Goal: Communication & Community: Share content

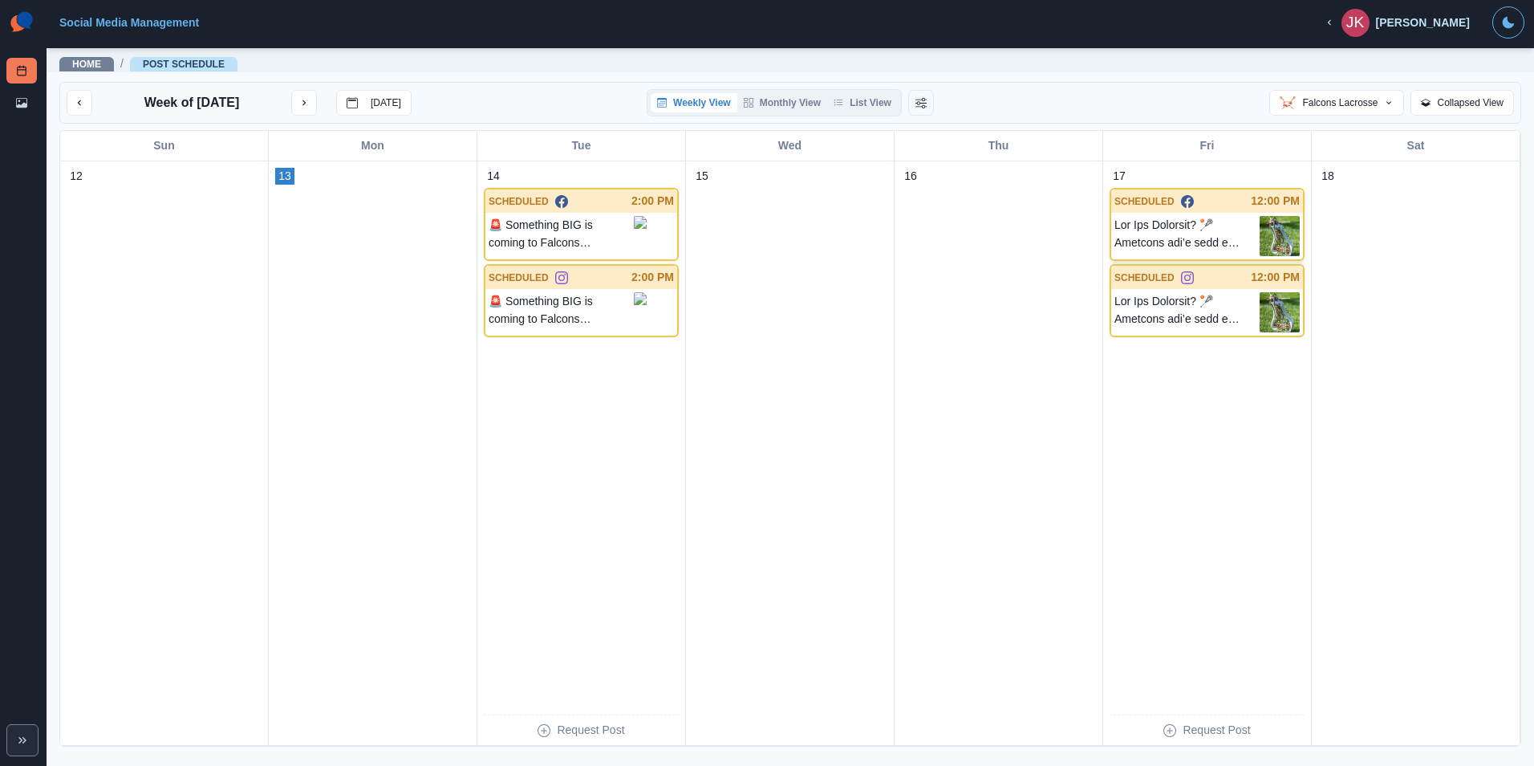
click at [1168, 236] on p at bounding box center [1187, 236] width 145 height 40
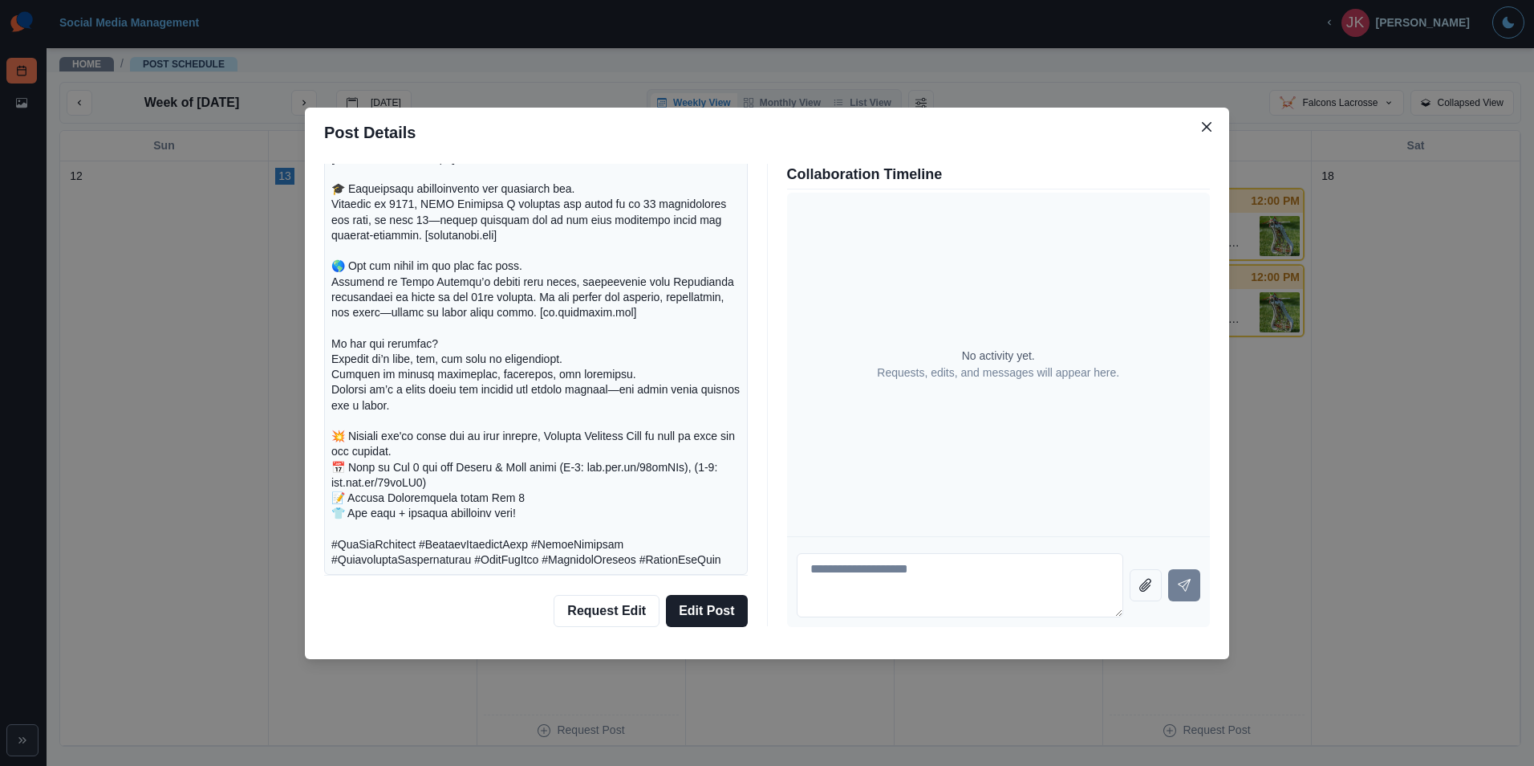
scroll to position [556, 0]
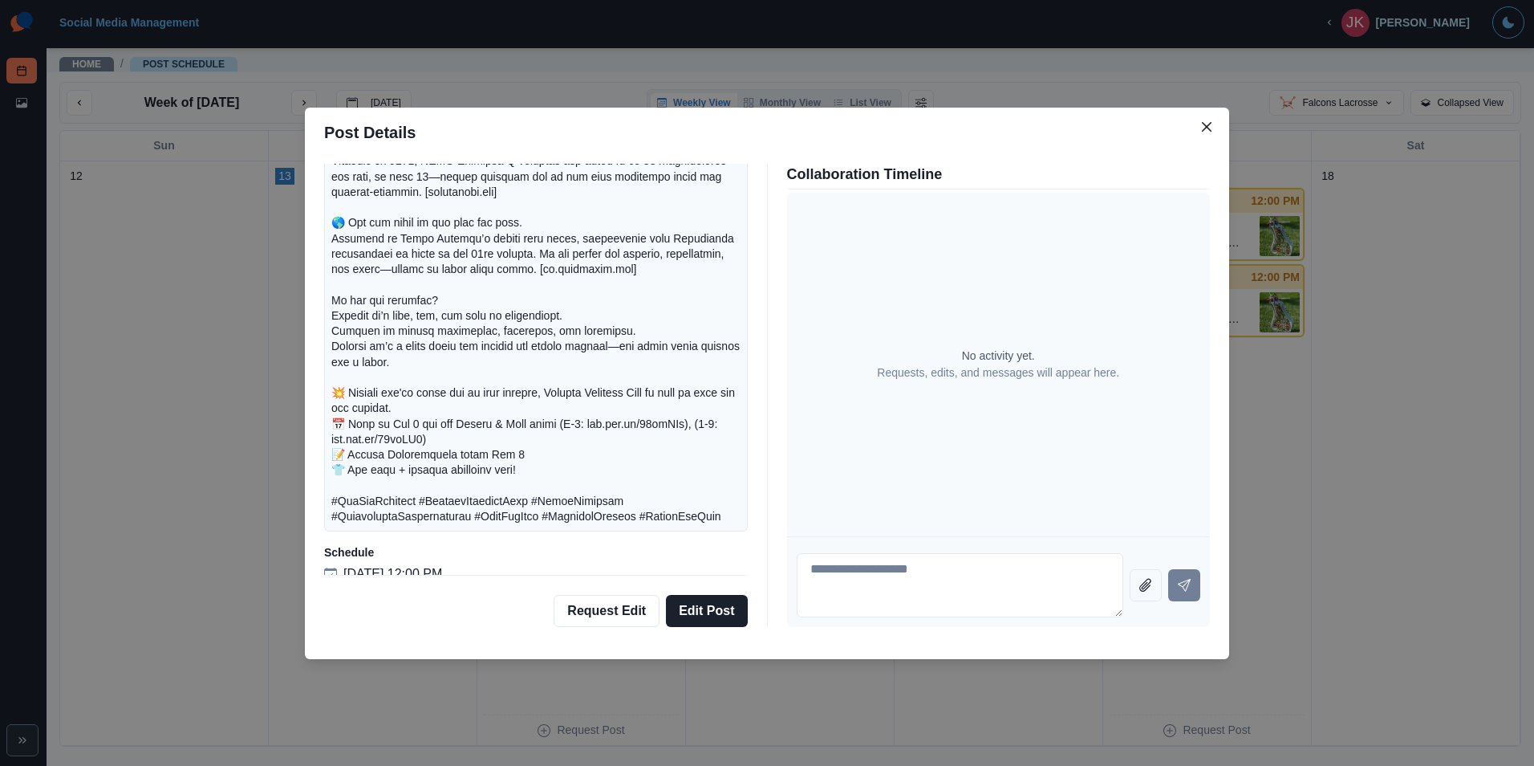
click at [399, 421] on p at bounding box center [535, 254] width 409 height 541
click at [591, 411] on p at bounding box center [535, 254] width 409 height 541
click at [871, 575] on textarea at bounding box center [960, 585] width 327 height 64
paste textarea "**********"
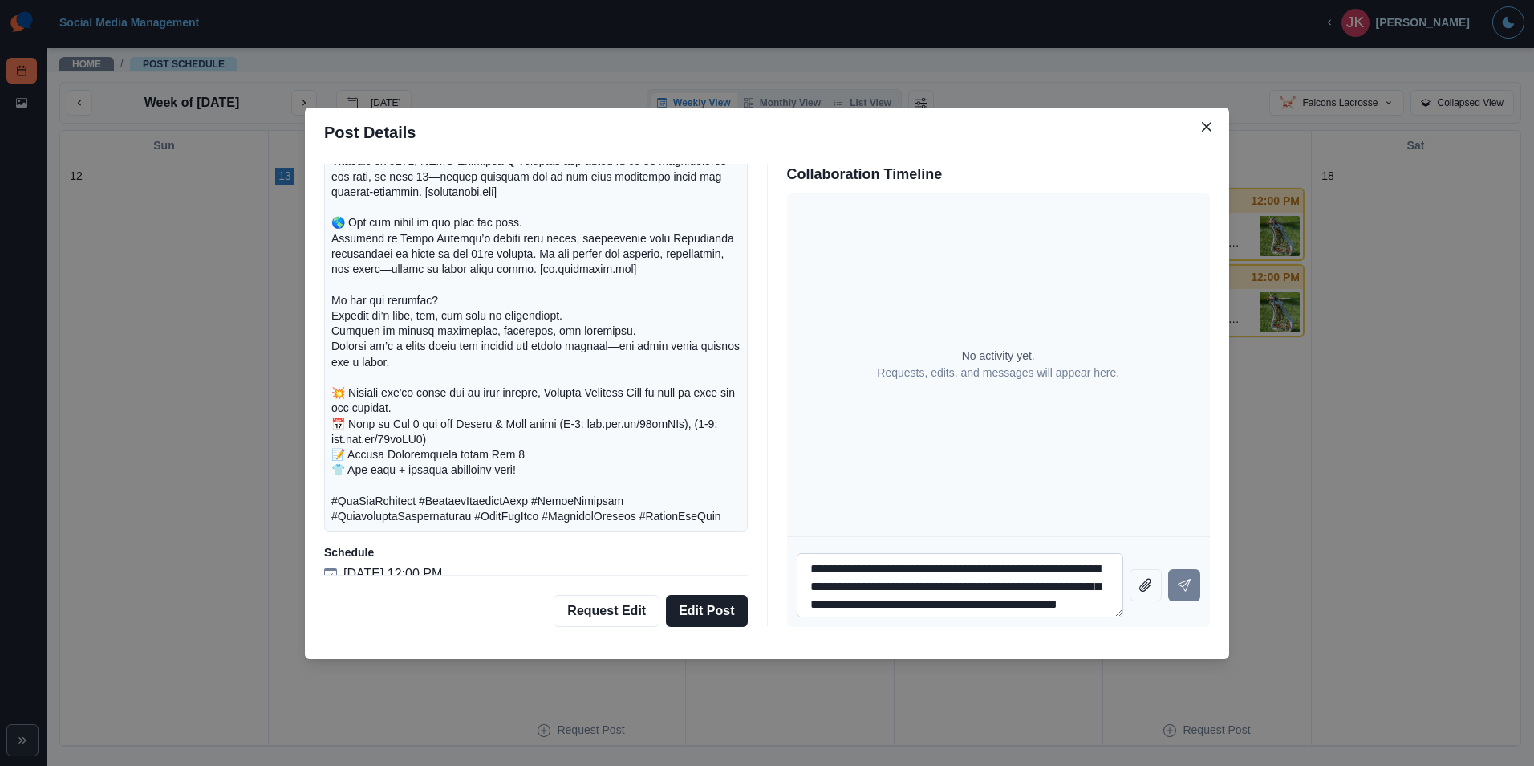
scroll to position [14, 0]
type textarea "**********"
click at [1180, 591] on button "Send message" at bounding box center [1184, 585] width 32 height 32
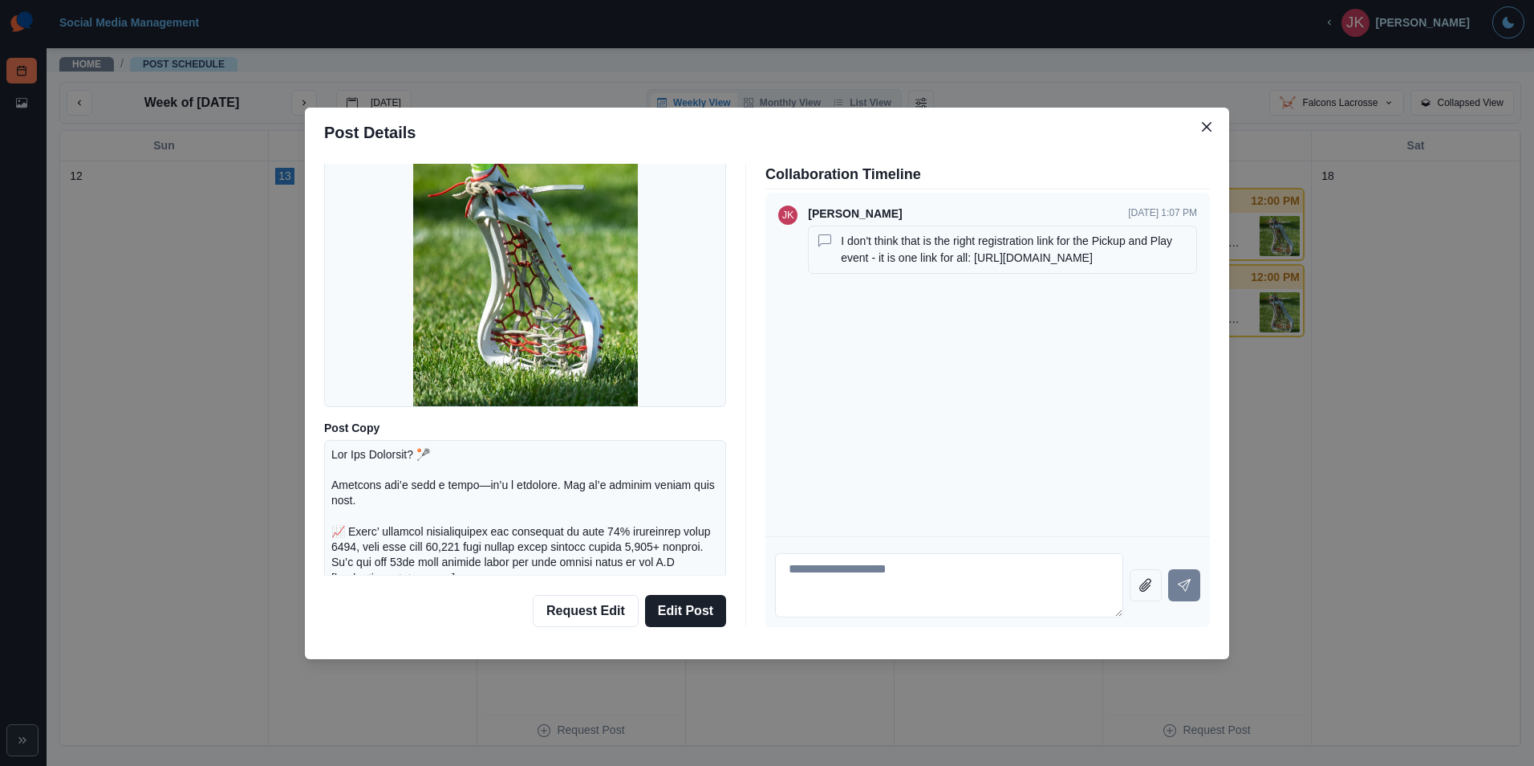
scroll to position [0, 0]
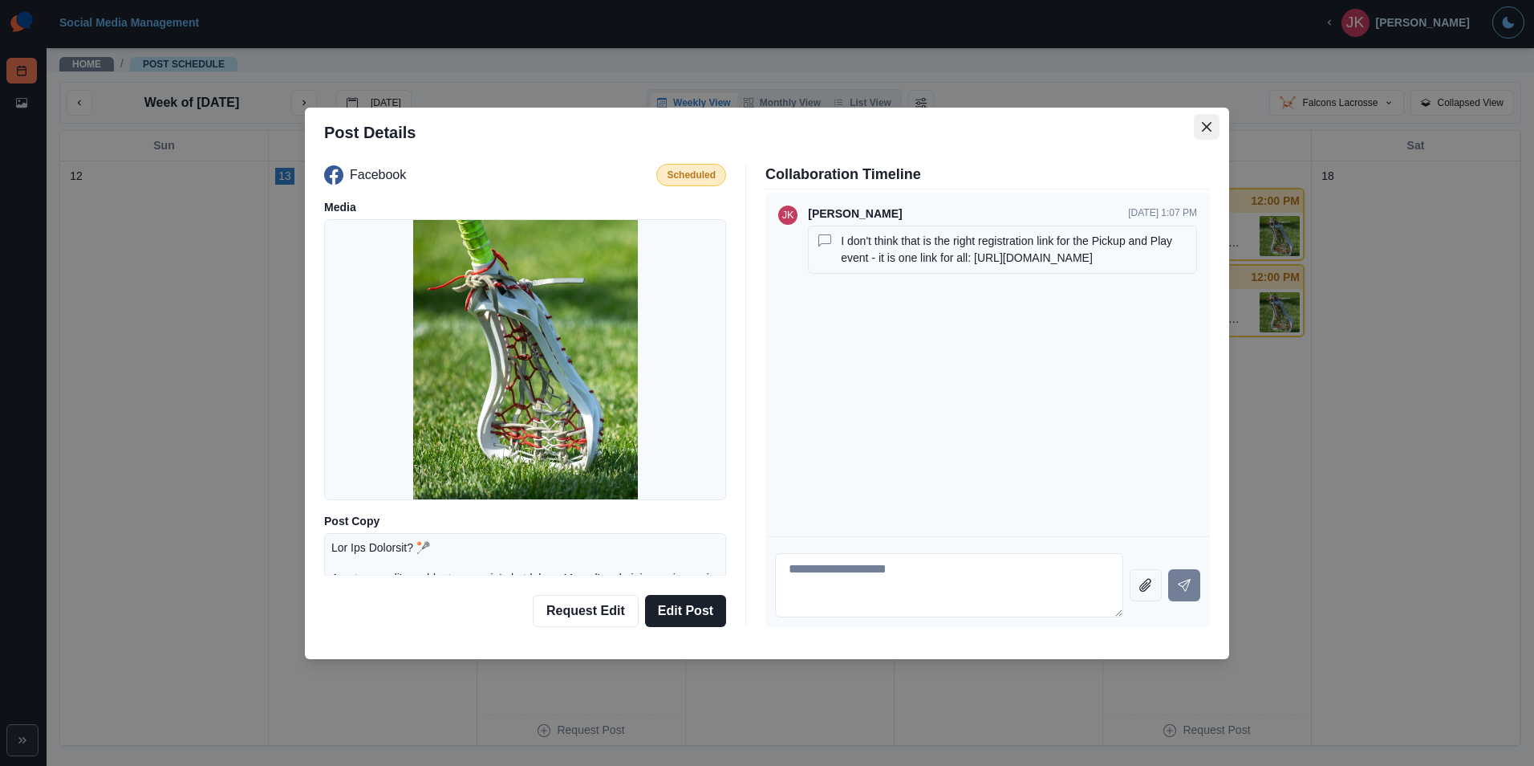
click at [1209, 135] on button "Close" at bounding box center [1207, 127] width 26 height 26
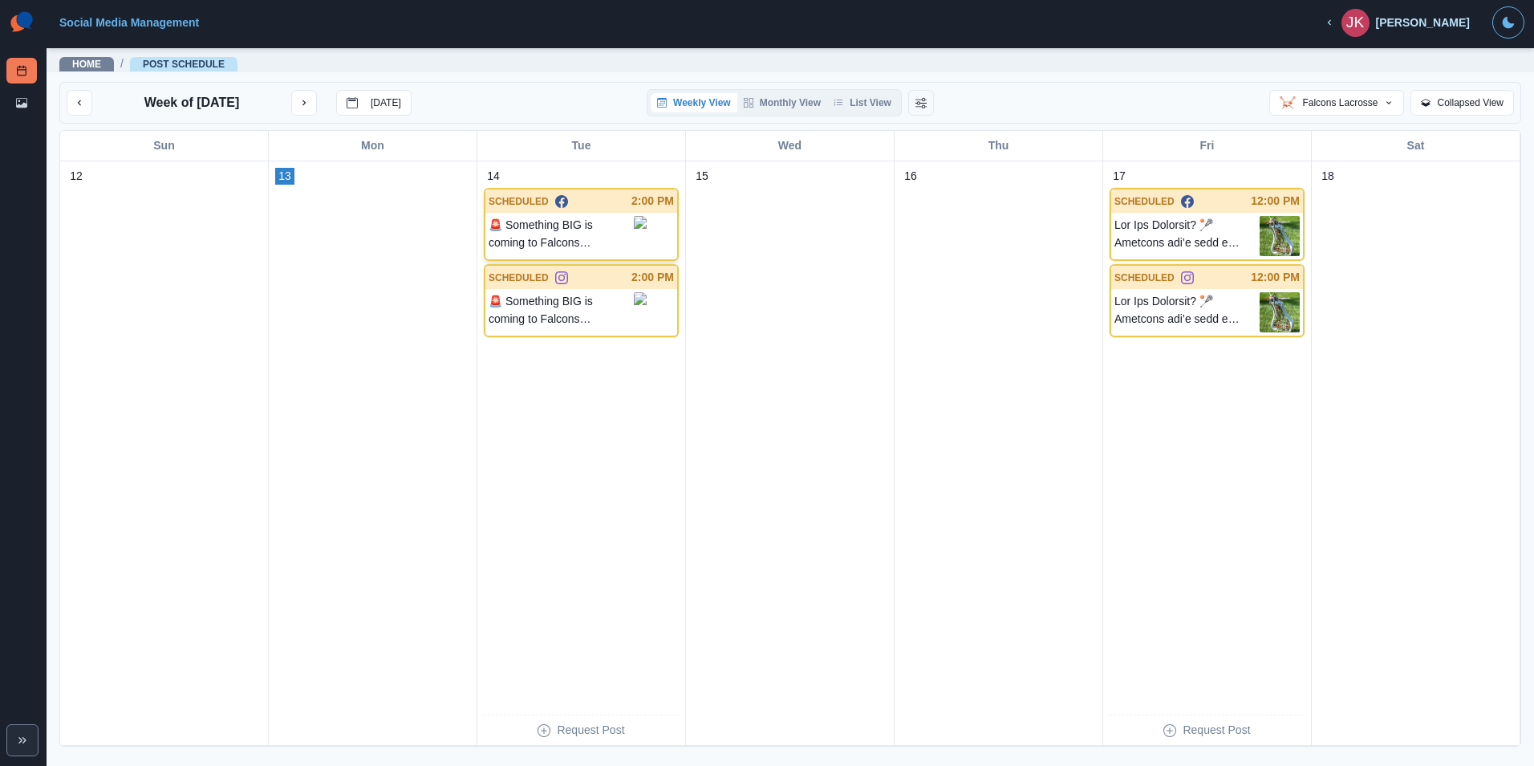
click at [605, 244] on p "🚨 Something BIG is coming to Falcons Lacrosse... 🚨 We’ve been busy behind the s…" at bounding box center [561, 234] width 145 height 36
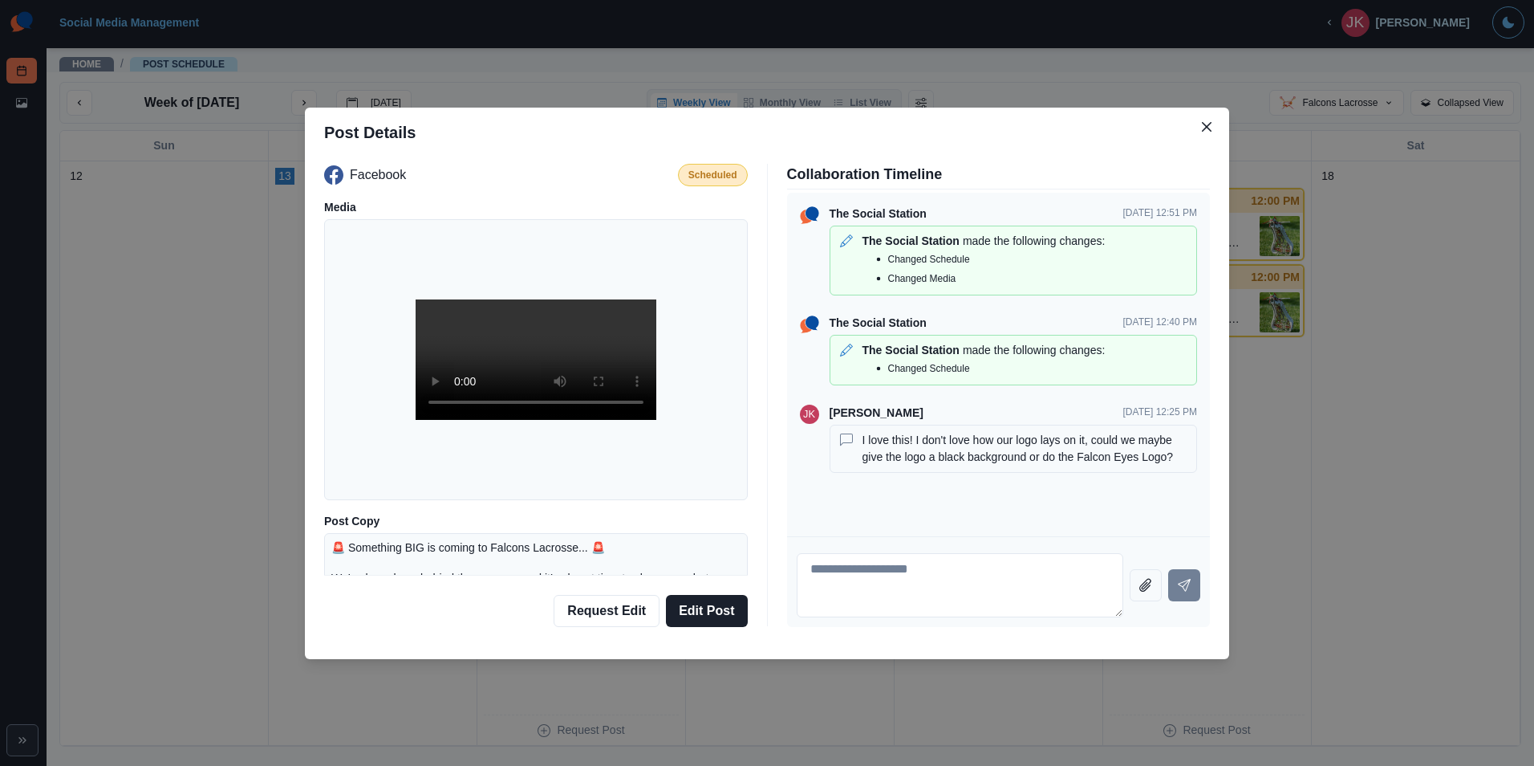
click at [474, 549] on p "🚨 Something BIG is coming to Falcons Lacrosse... 🚨 We’ve been busy behind the s…" at bounding box center [535, 671] width 409 height 262
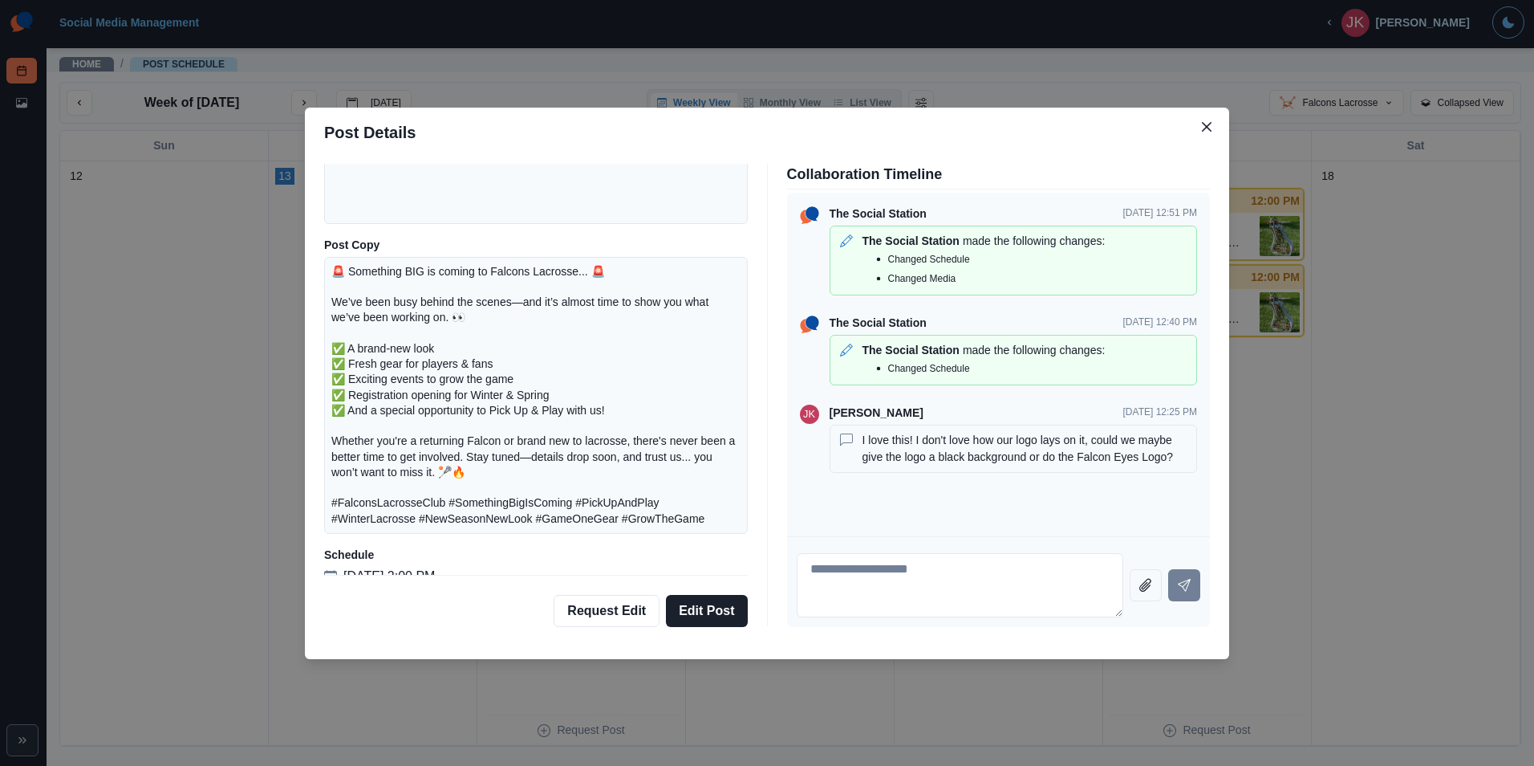
scroll to position [294, 0]
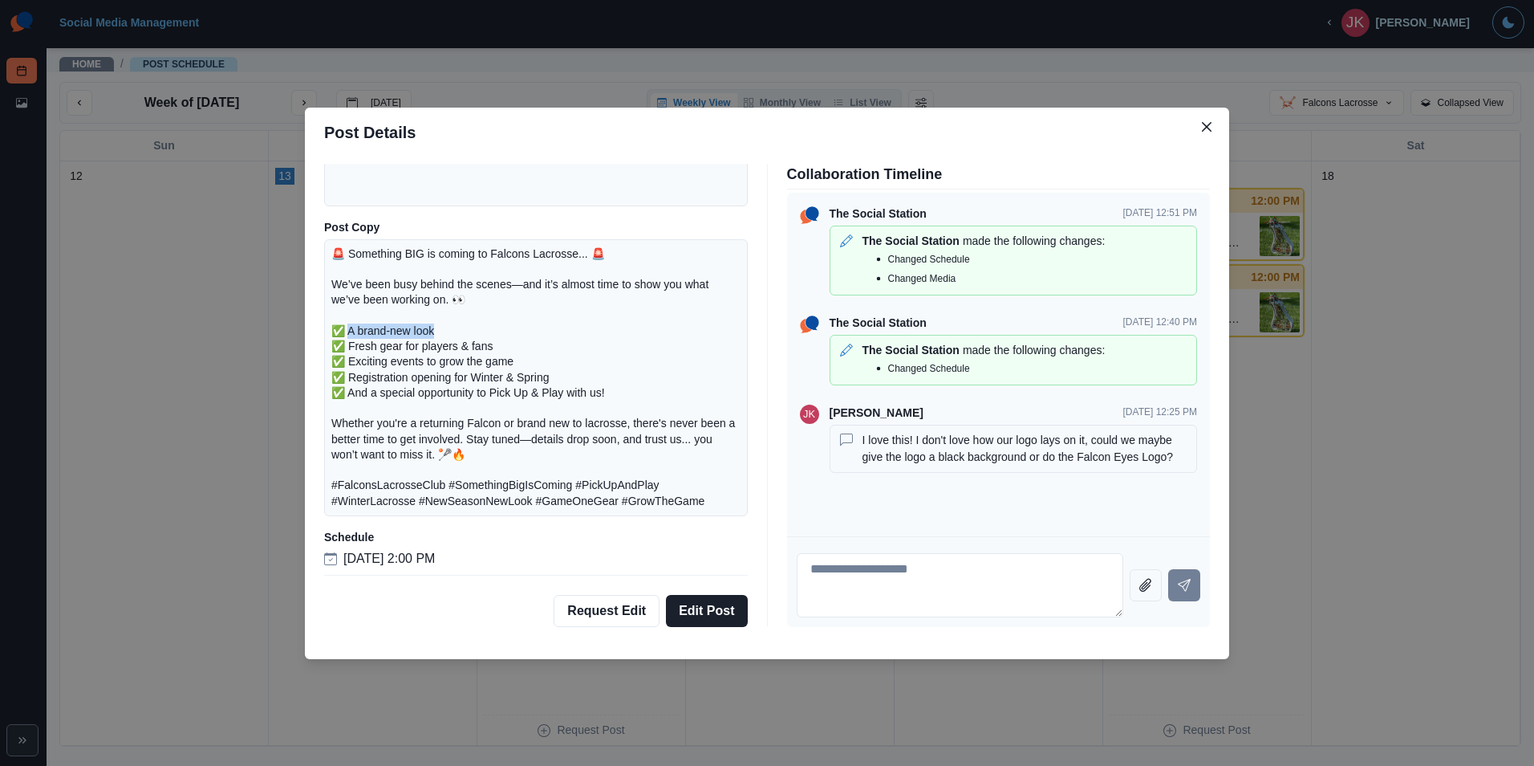
drag, startPoint x: 351, startPoint y: 330, endPoint x: 437, endPoint y: 334, distance: 86.0
click at [437, 334] on p "🚨 Something BIG is coming to Falcons Lacrosse... 🚨 We’ve been busy behind the s…" at bounding box center [535, 377] width 409 height 262
drag, startPoint x: 442, startPoint y: 332, endPoint x: 350, endPoint y: 331, distance: 92.3
click at [350, 331] on p "🚨 Something BIG is coming to Falcons Lacrosse... 🚨 We’ve been busy behind the s…" at bounding box center [535, 377] width 409 height 262
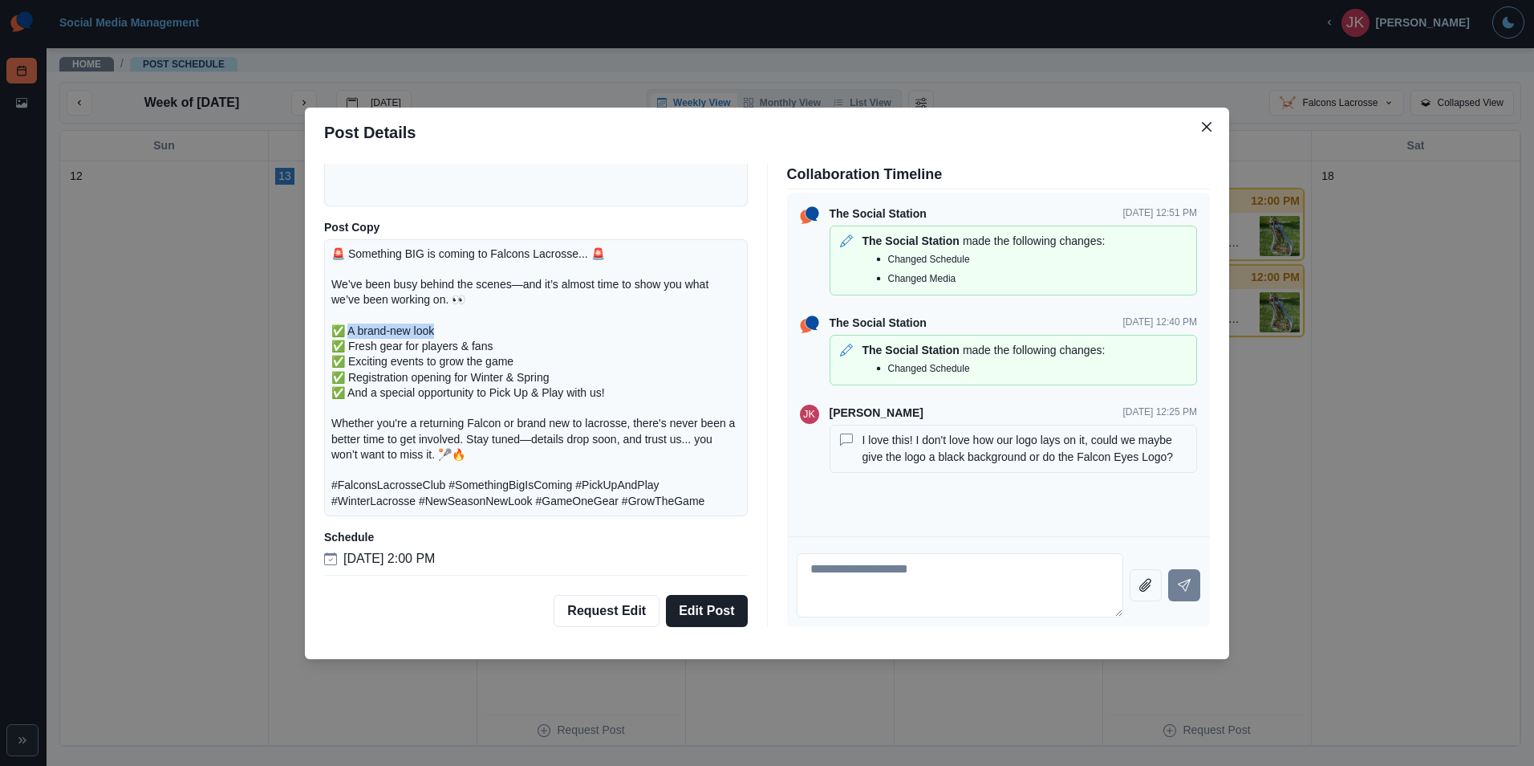
click at [350, 331] on p "🚨 Something BIG is coming to Falcons Lacrosse... 🚨 We’ve been busy behind the s…" at bounding box center [535, 377] width 409 height 262
drag, startPoint x: 347, startPoint y: 347, endPoint x: 487, endPoint y: 353, distance: 139.8
click at [487, 353] on p "🚨 Something BIG is coming to Falcons Lacrosse... 🚨 We’ve been busy behind the s…" at bounding box center [535, 377] width 409 height 262
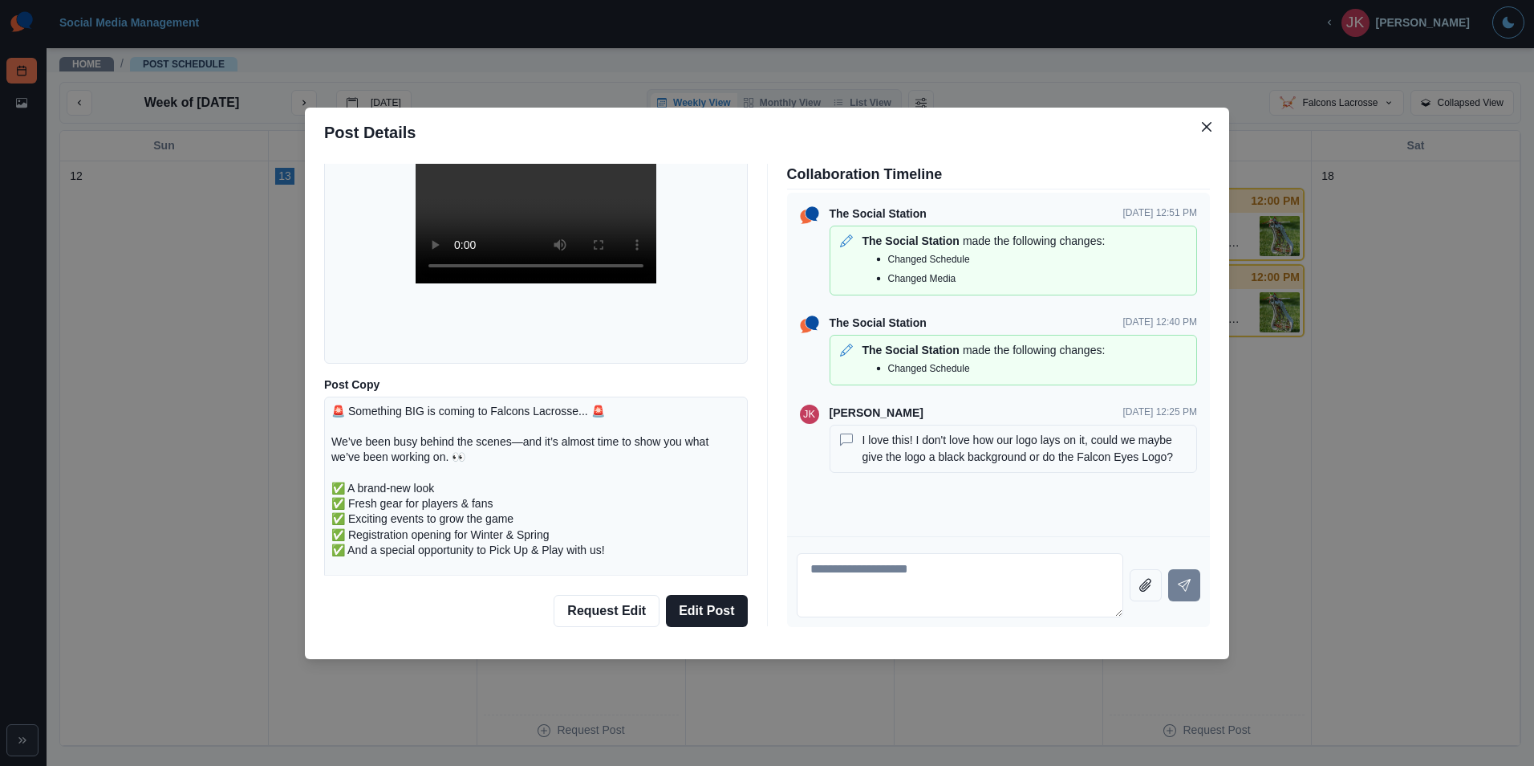
scroll to position [133, 0]
drag, startPoint x: 662, startPoint y: 500, endPoint x: 565, endPoint y: 483, distance: 98.5
click at [565, 484] on p "🚨 Something BIG is coming to Falcons Lacrosse... 🚨 We’ve been busy behind the s…" at bounding box center [535, 538] width 409 height 262
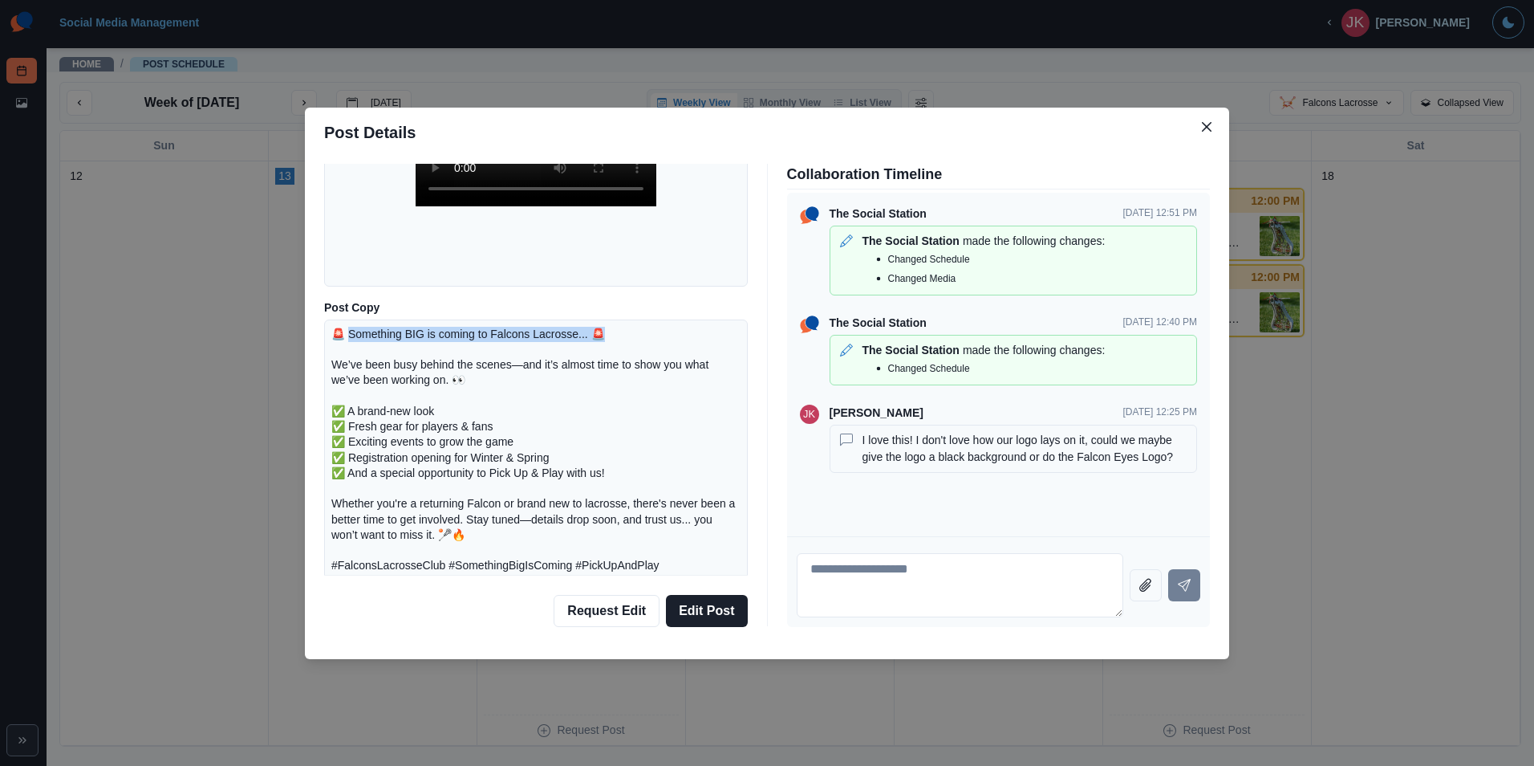
drag, startPoint x: 351, startPoint y: 339, endPoint x: 598, endPoint y: 338, distance: 246.4
click at [598, 338] on p "🚨 Something BIG is coming to Falcons Lacrosse... 🚨 We’ve been busy behind the s…" at bounding box center [535, 458] width 409 height 262
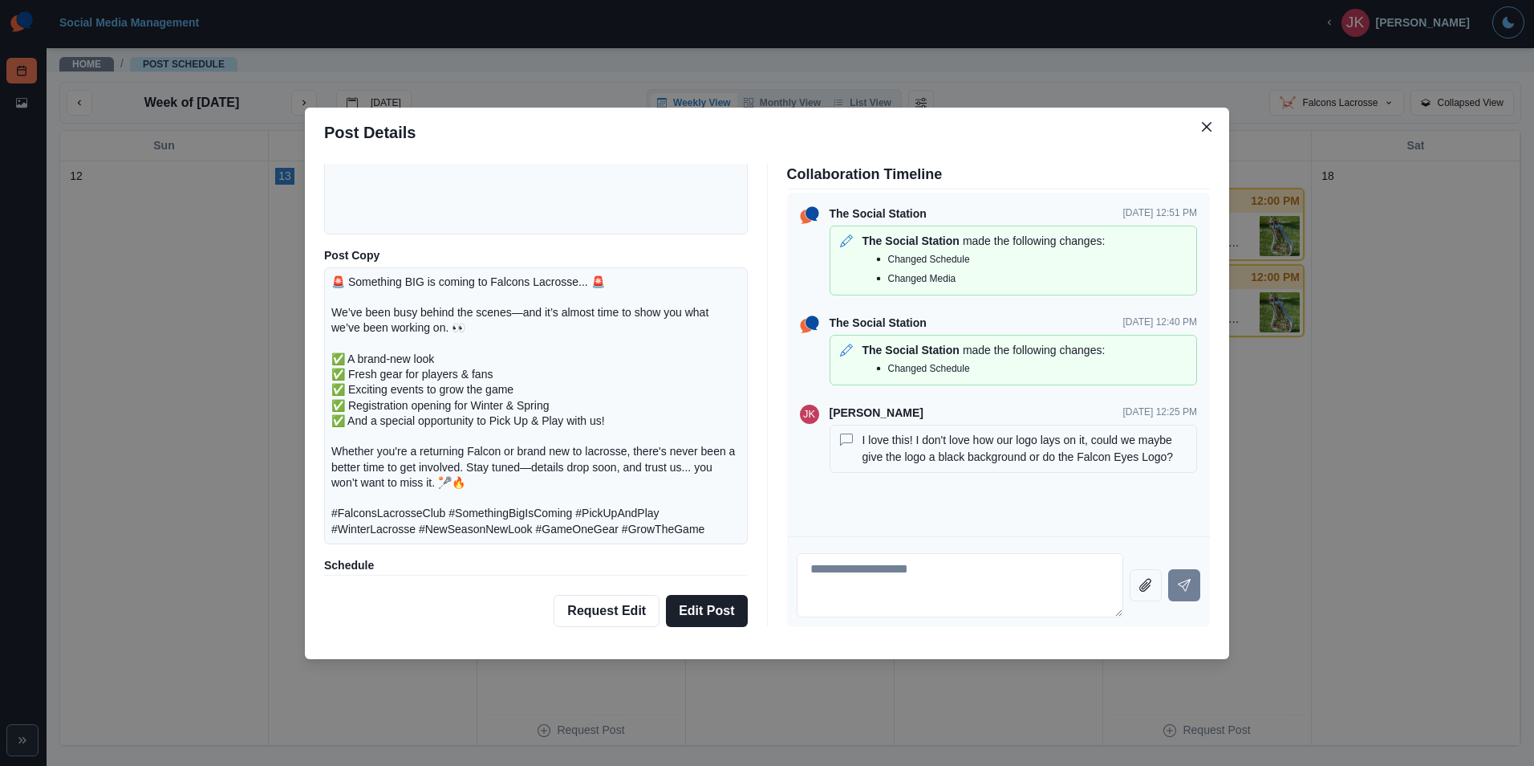
scroll to position [294, 0]
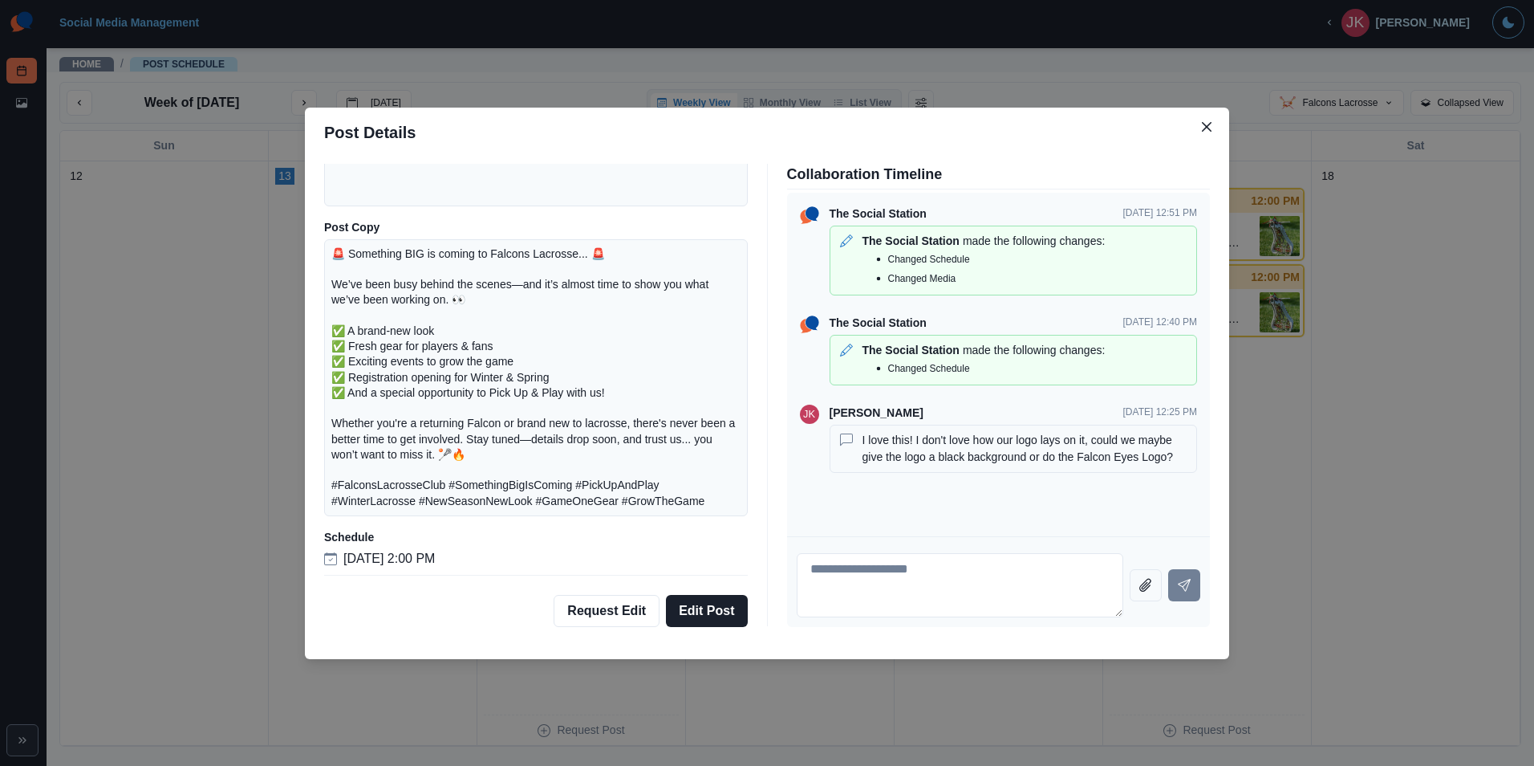
click at [352, 339] on p "🚨 Something BIG is coming to Falcons Lacrosse... 🚨 We’ve been busy behind the s…" at bounding box center [535, 377] width 409 height 262
drag, startPoint x: 352, startPoint y: 347, endPoint x: 488, endPoint y: 348, distance: 135.6
click at [488, 348] on p "🚨 Something BIG is coming to Falcons Lacrosse... 🚨 We’ve been busy behind the s…" at bounding box center [535, 377] width 409 height 262
drag, startPoint x: 488, startPoint y: 348, endPoint x: 369, endPoint y: 366, distance: 120.1
click at [369, 366] on p "🚨 Something BIG is coming to Falcons Lacrosse... 🚨 We’ve been busy behind the s…" at bounding box center [535, 377] width 409 height 262
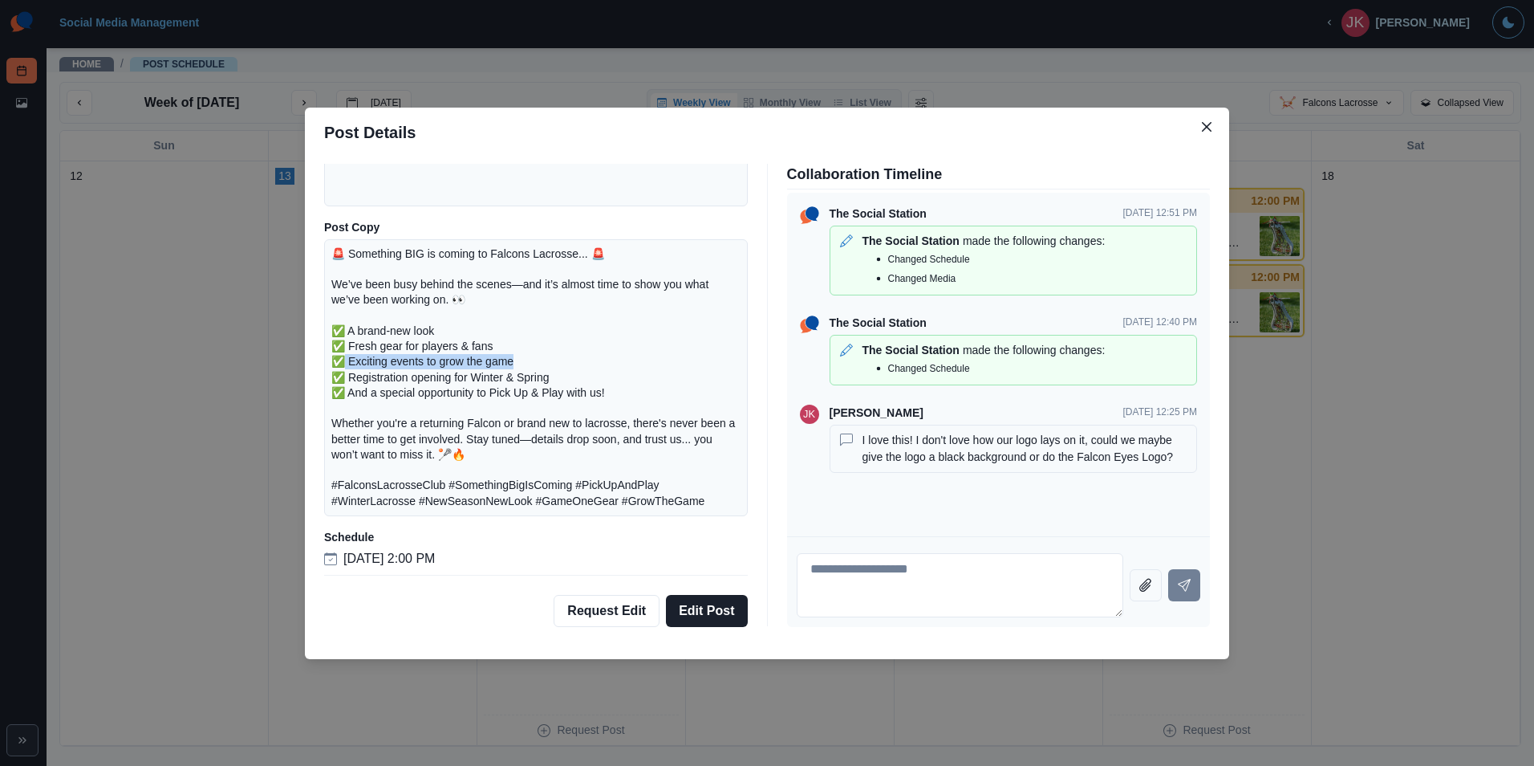
drag, startPoint x: 369, startPoint y: 366, endPoint x: 535, endPoint y: 360, distance: 166.2
click at [535, 360] on p "🚨 Something BIG is coming to Falcons Lacrosse... 🚨 We’ve been busy behind the s…" at bounding box center [535, 377] width 409 height 262
drag, startPoint x: 352, startPoint y: 374, endPoint x: 573, endPoint y: 386, distance: 221.0
click at [573, 386] on p "🚨 Something BIG is coming to Falcons Lacrosse... 🚨 We’ve been busy behind the s…" at bounding box center [535, 377] width 409 height 262
click at [360, 398] on p "🚨 Something BIG is coming to Falcons Lacrosse... 🚨 We’ve been busy behind the s…" at bounding box center [535, 377] width 409 height 262
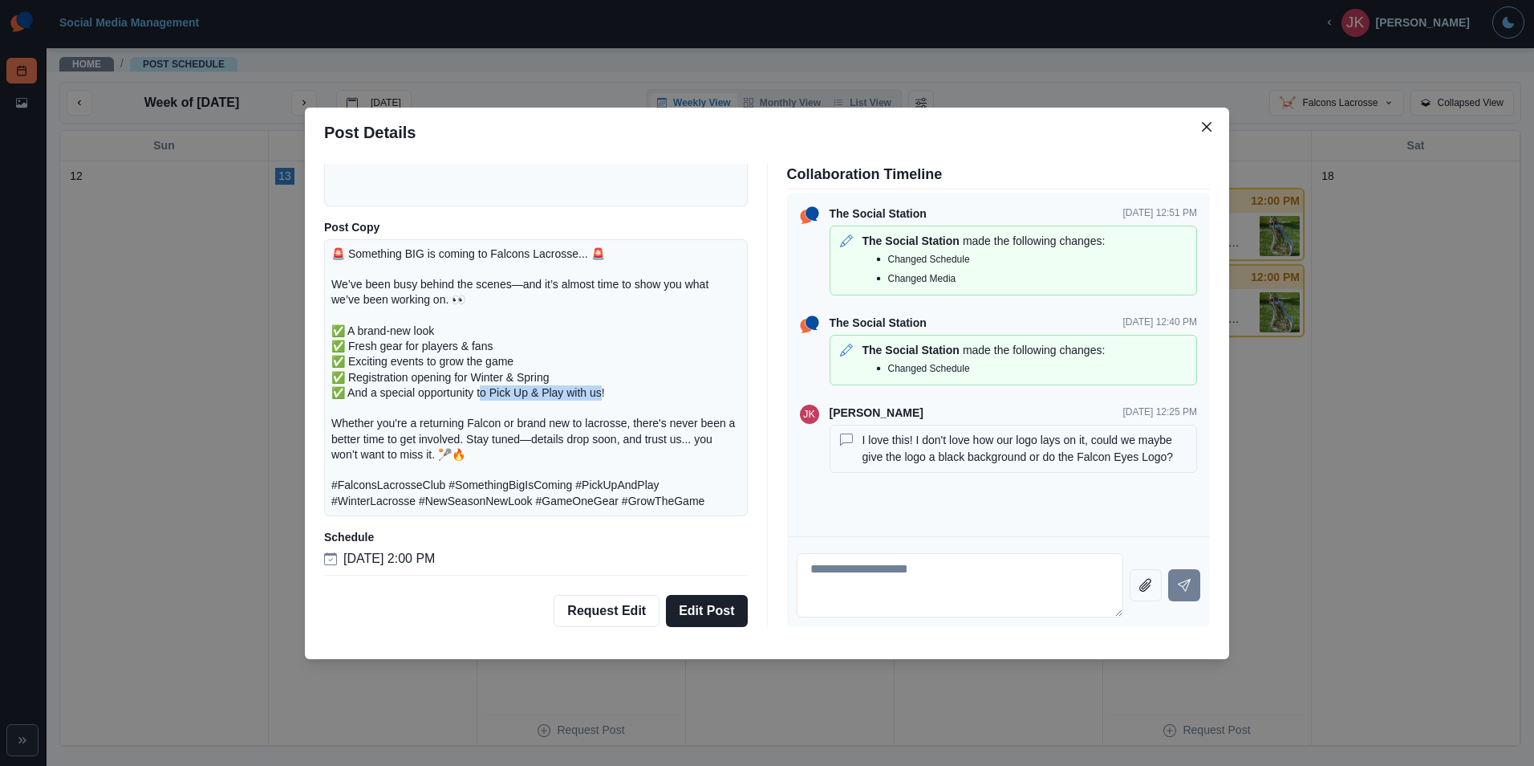
drag, startPoint x: 487, startPoint y: 397, endPoint x: 606, endPoint y: 392, distance: 118.9
click at [606, 392] on p "🚨 Something BIG is coming to Falcons Lacrosse... 🚨 We’ve been busy behind the s…" at bounding box center [535, 377] width 409 height 262
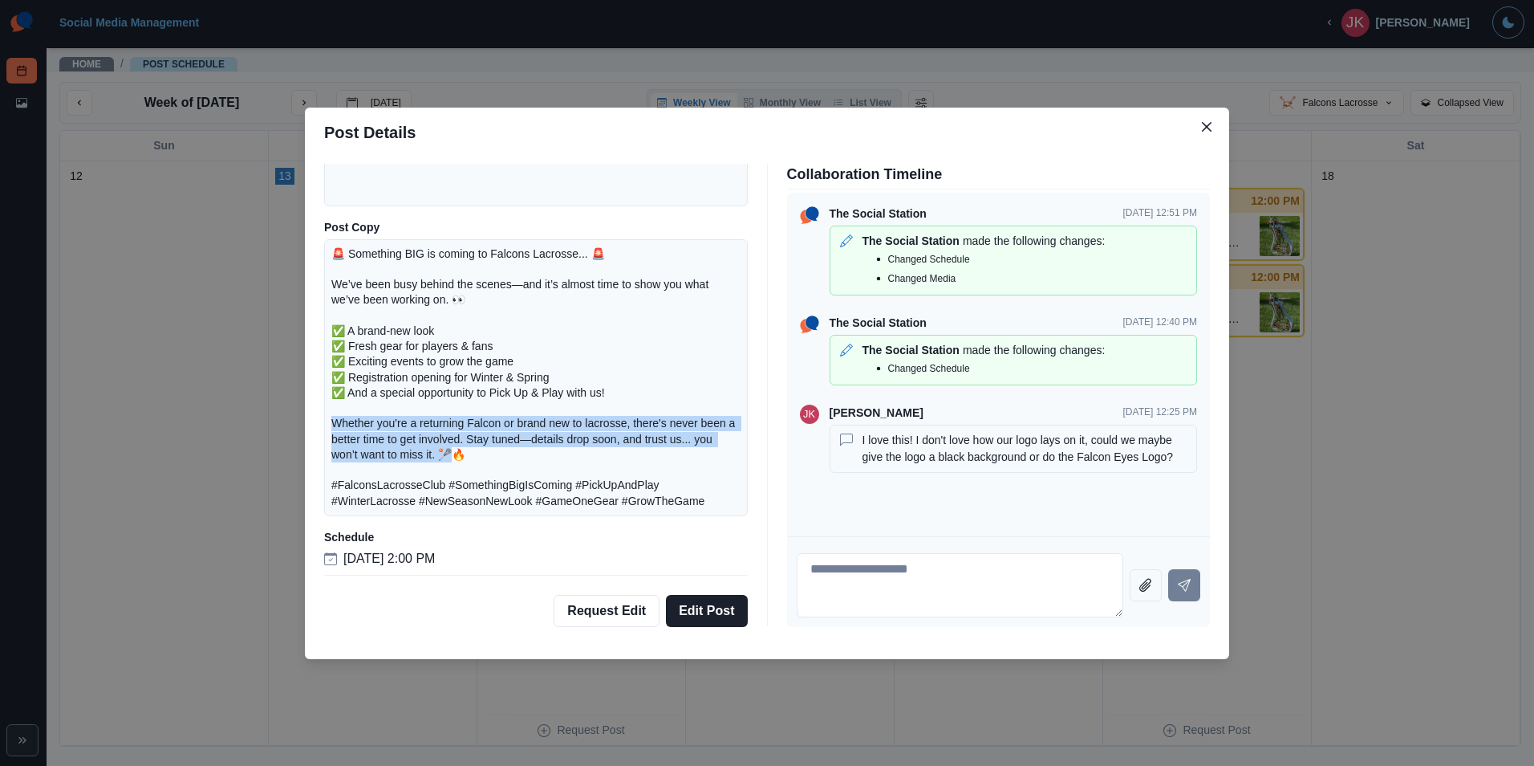
drag, startPoint x: 332, startPoint y: 427, endPoint x: 457, endPoint y: 458, distance: 129.0
click at [457, 458] on p "🚨 Something BIG is coming to Falcons Lacrosse... 🚨 We’ve been busy behind the s…" at bounding box center [535, 377] width 409 height 262
drag, startPoint x: 474, startPoint y: 458, endPoint x: 316, endPoint y: 429, distance: 160.7
click at [316, 429] on div "Facebook Scheduled Media Post Copy 🚨 Something BIG is coming to Falcons Lacross…" at bounding box center [767, 395] width 924 height 476
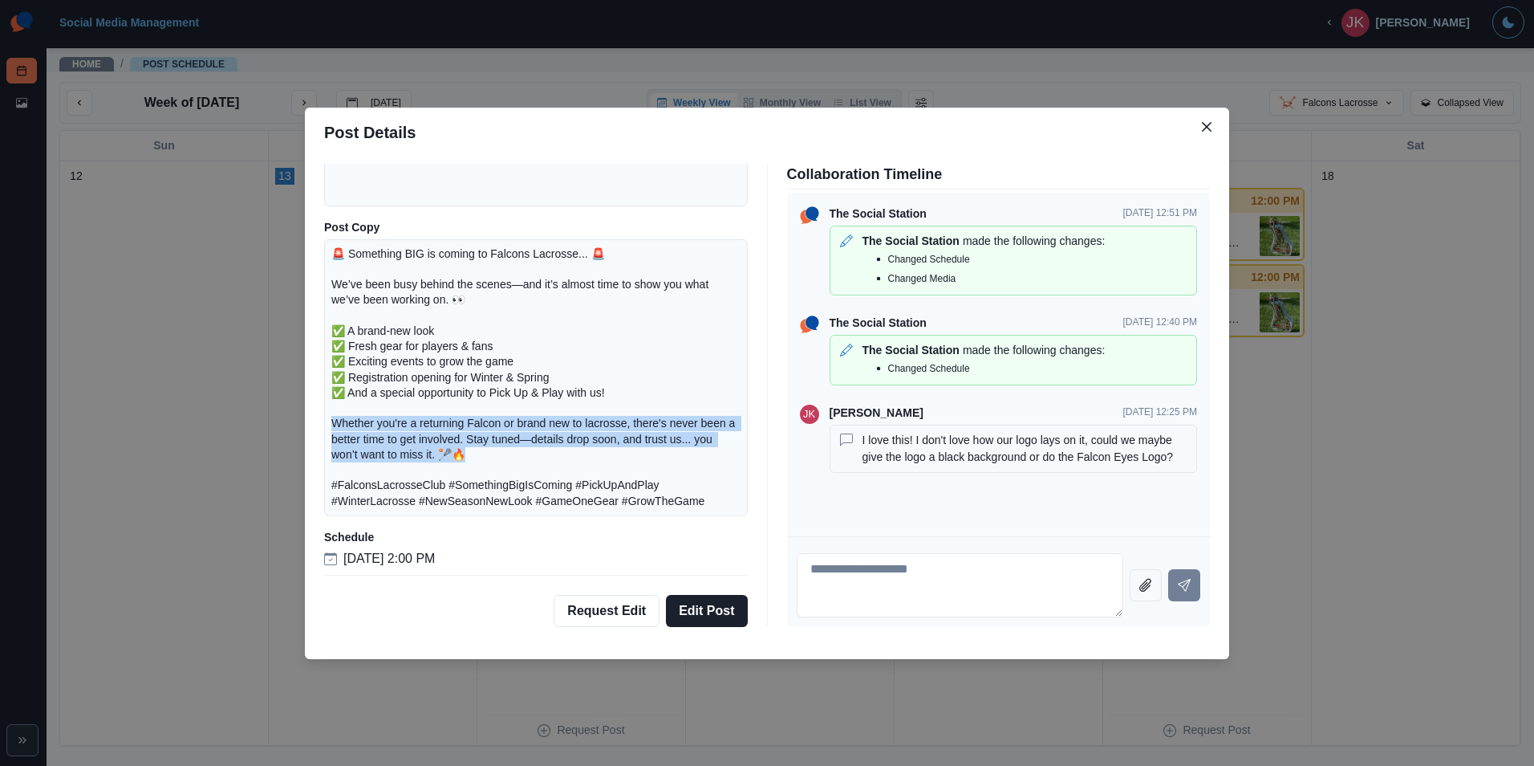
drag, startPoint x: 316, startPoint y: 429, endPoint x: 419, endPoint y: 437, distance: 103.0
click at [418, 437] on p "🚨 Something BIG is coming to Falcons Lacrosse... 🚨 We’ve been busy behind the s…" at bounding box center [535, 377] width 409 height 262
click at [480, 446] on p "🚨 Something BIG is coming to Falcons Lacrosse... 🚨 We’ve been busy behind the s…" at bounding box center [535, 377] width 409 height 262
click at [477, 453] on p "🚨 Something BIG is coming to Falcons Lacrosse... 🚨 We’ve been busy behind the s…" at bounding box center [535, 377] width 409 height 262
drag, startPoint x: 554, startPoint y: 445, endPoint x: 653, endPoint y: 445, distance: 99.5
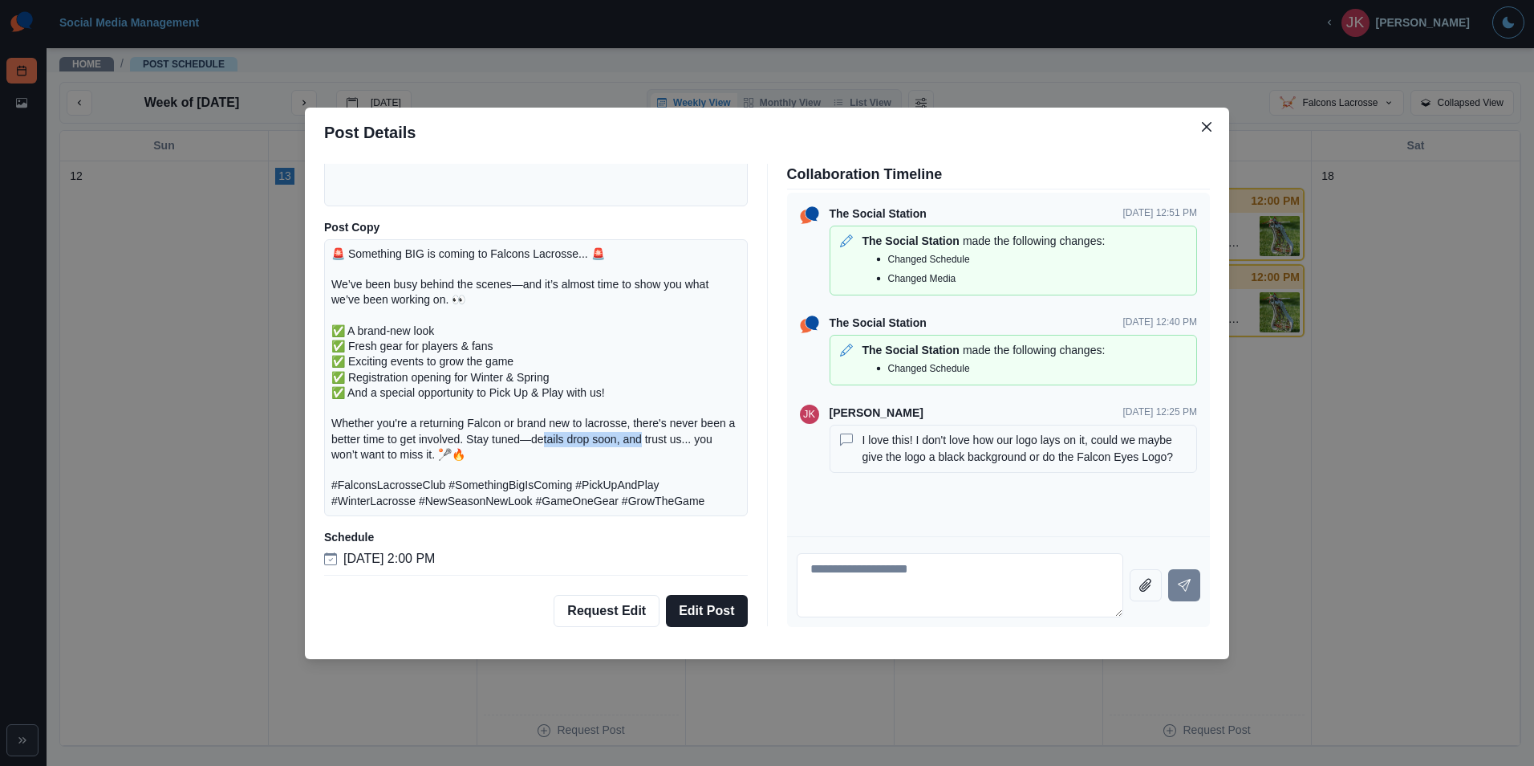
click at [653, 445] on p "🚨 Something BIG is coming to Falcons Lacrosse... 🚨 We’ve been busy behind the s…" at bounding box center [535, 377] width 409 height 262
click at [1202, 124] on icon "Close" at bounding box center [1207, 127] width 10 height 10
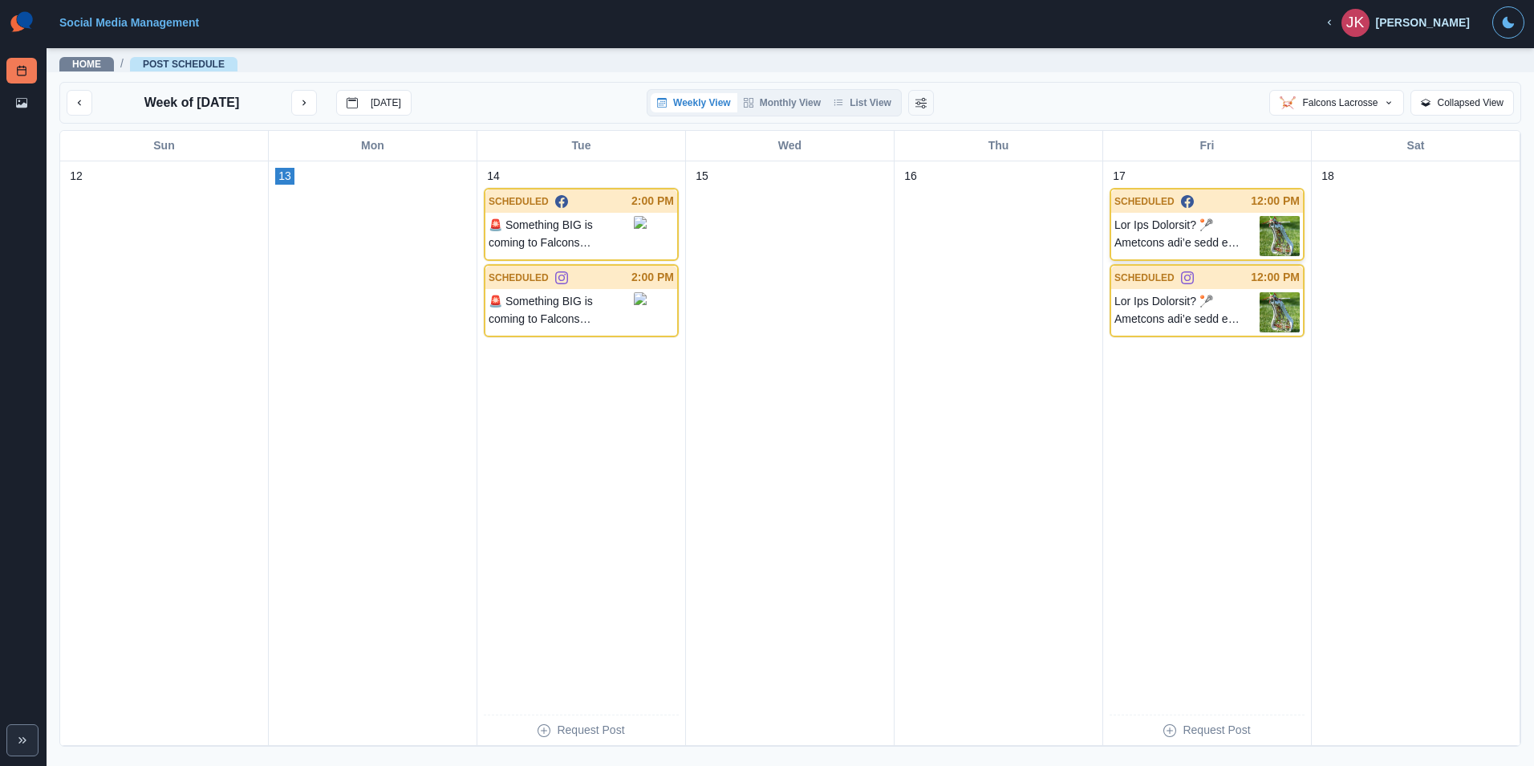
click at [1178, 238] on p at bounding box center [1187, 236] width 145 height 40
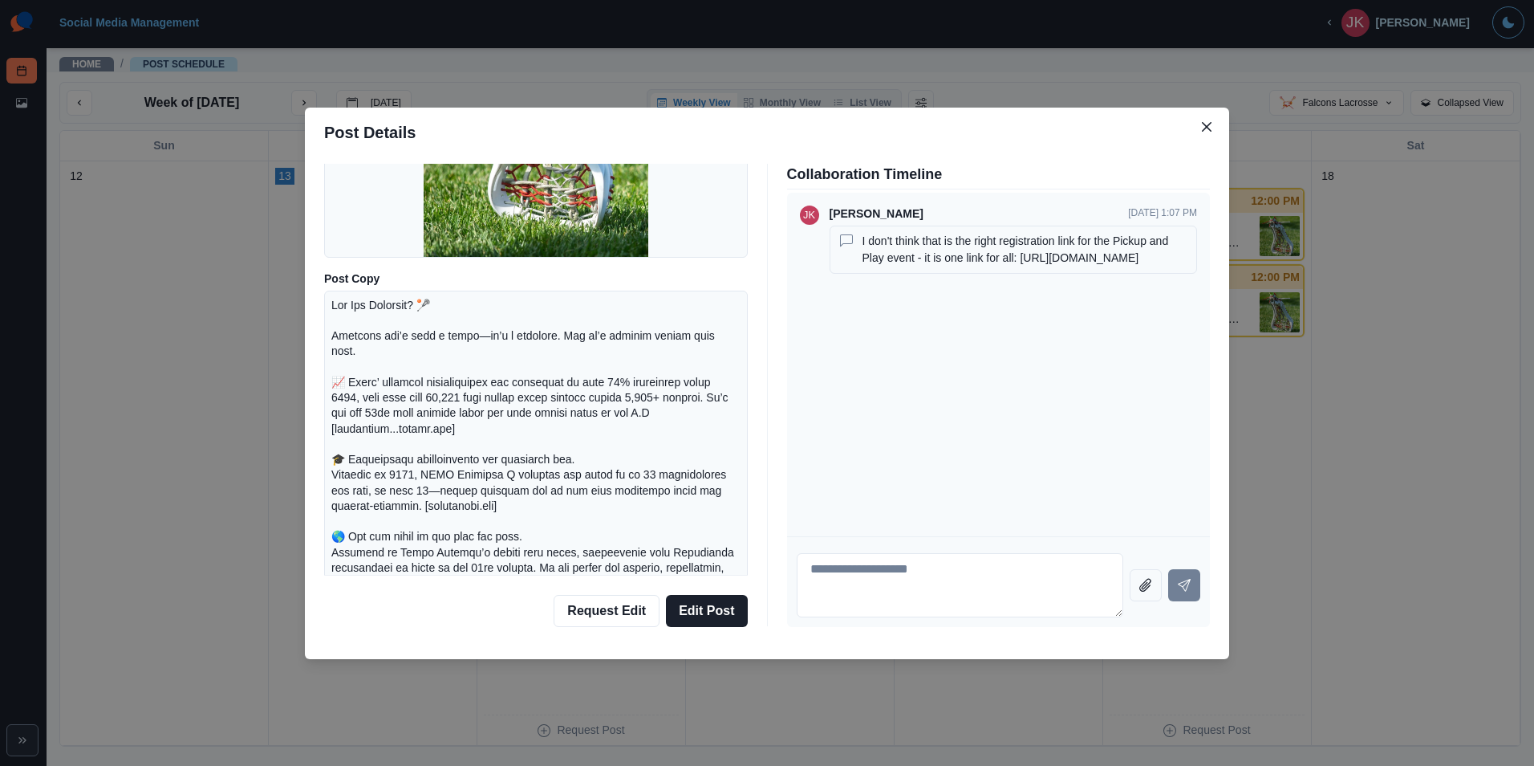
scroll to position [321, 0]
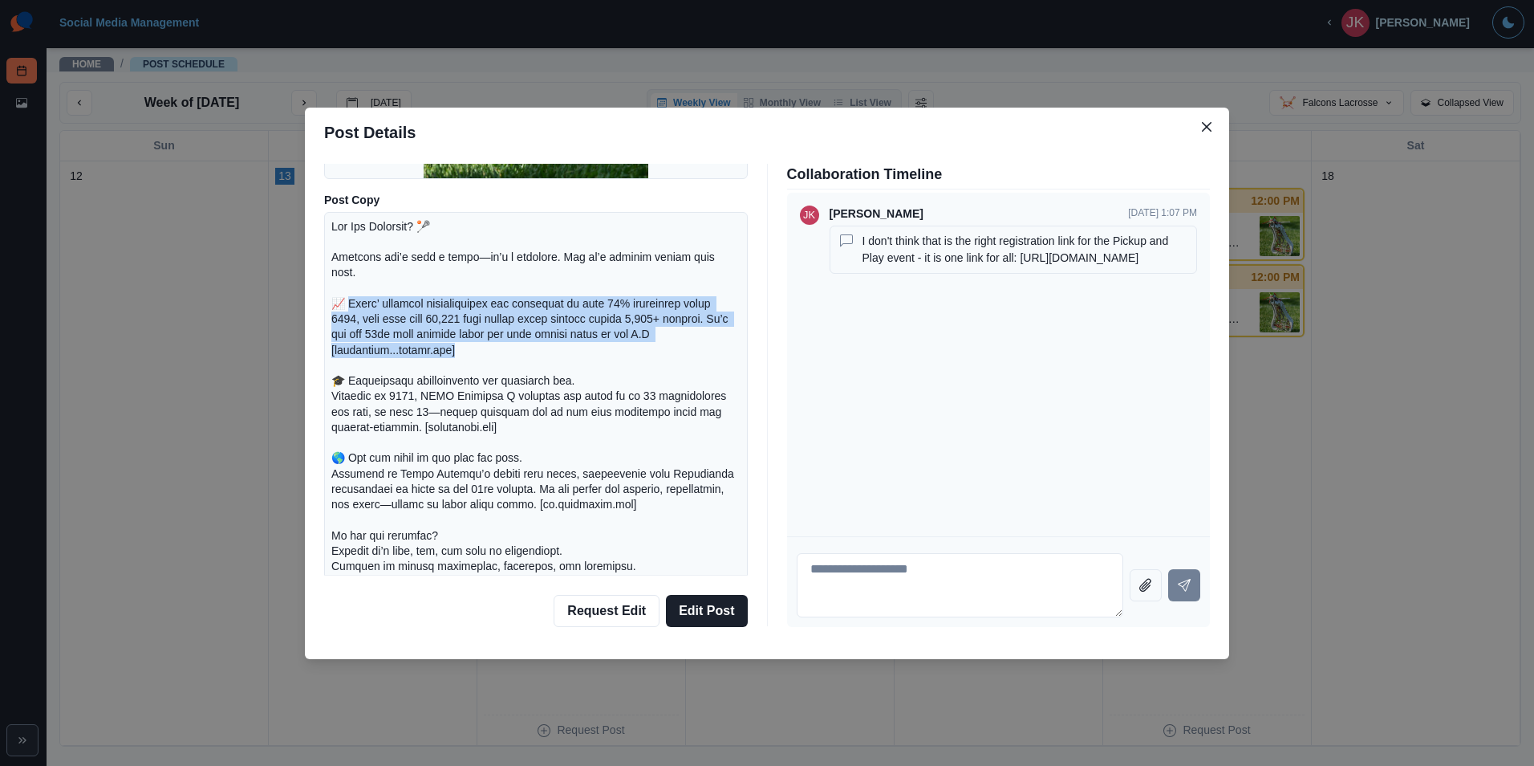
drag, startPoint x: 353, startPoint y: 299, endPoint x: 489, endPoint y: 356, distance: 147.4
click at [489, 356] on p at bounding box center [535, 489] width 409 height 541
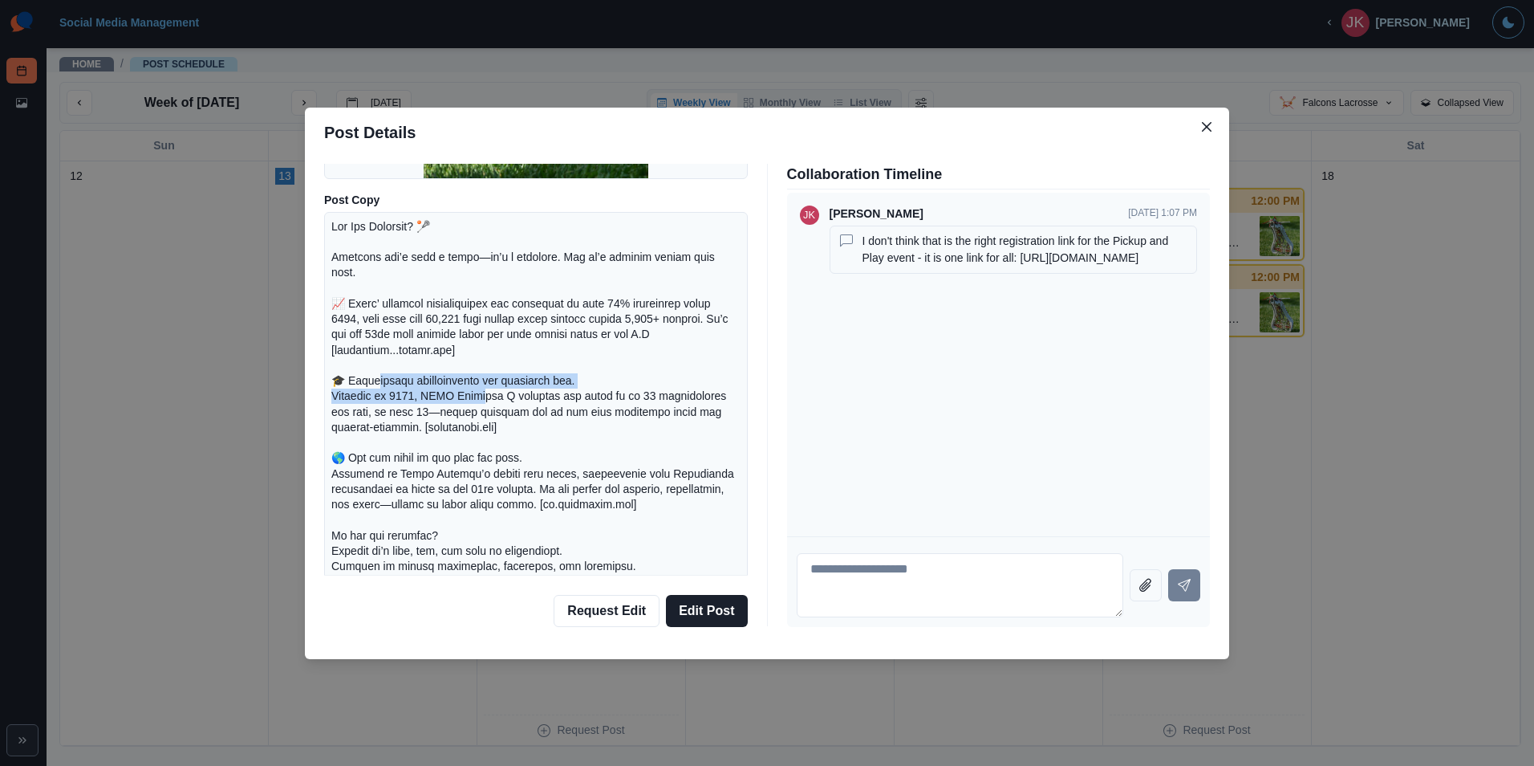
drag, startPoint x: 376, startPoint y: 384, endPoint x: 470, endPoint y: 399, distance: 95.9
click at [470, 399] on p at bounding box center [535, 489] width 409 height 541
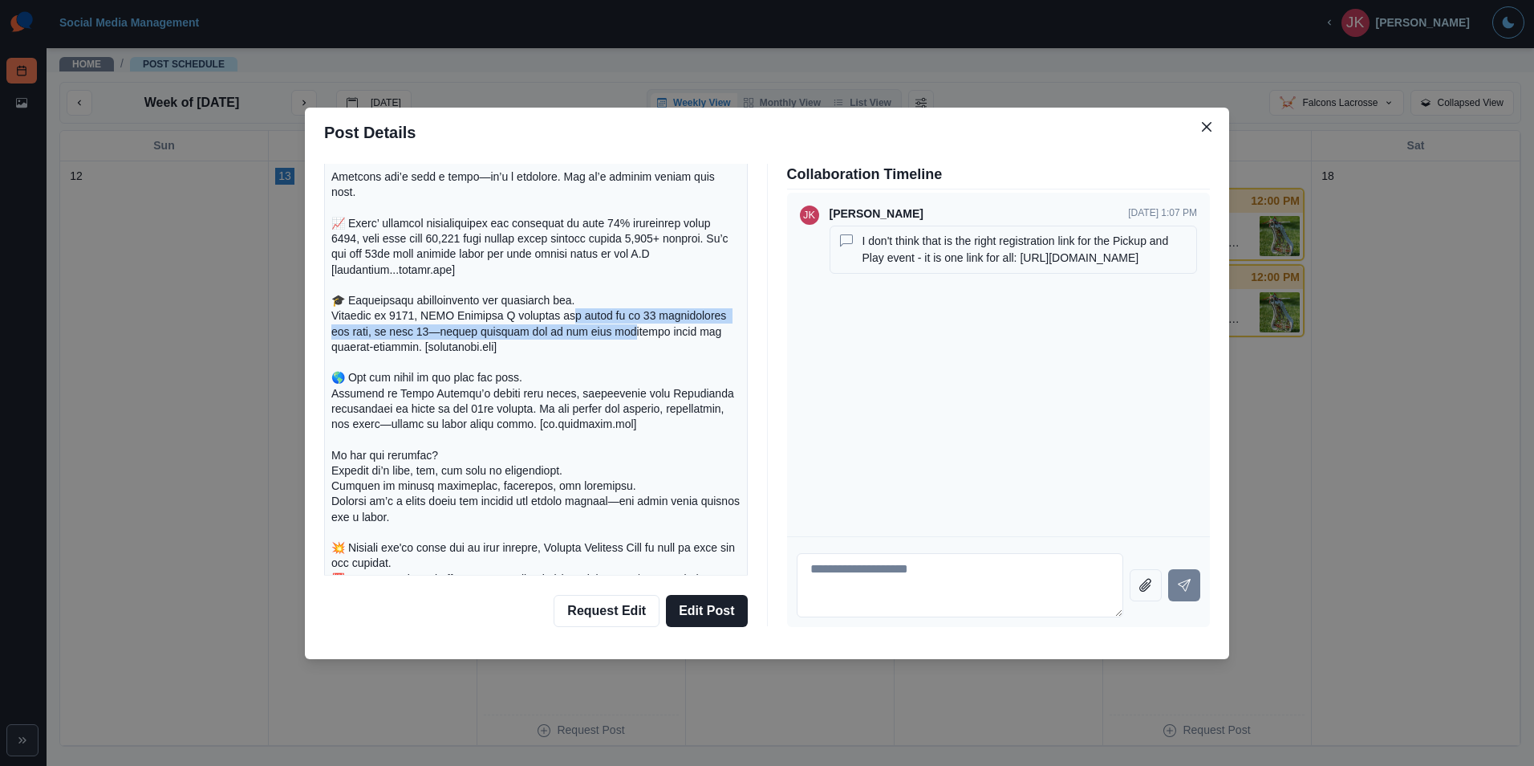
drag, startPoint x: 556, startPoint y: 318, endPoint x: 629, endPoint y: 332, distance: 74.4
click at [629, 332] on p at bounding box center [535, 409] width 409 height 541
drag, startPoint x: 629, startPoint y: 332, endPoint x: 489, endPoint y: 349, distance: 141.4
click at [489, 349] on p at bounding box center [535, 409] width 409 height 541
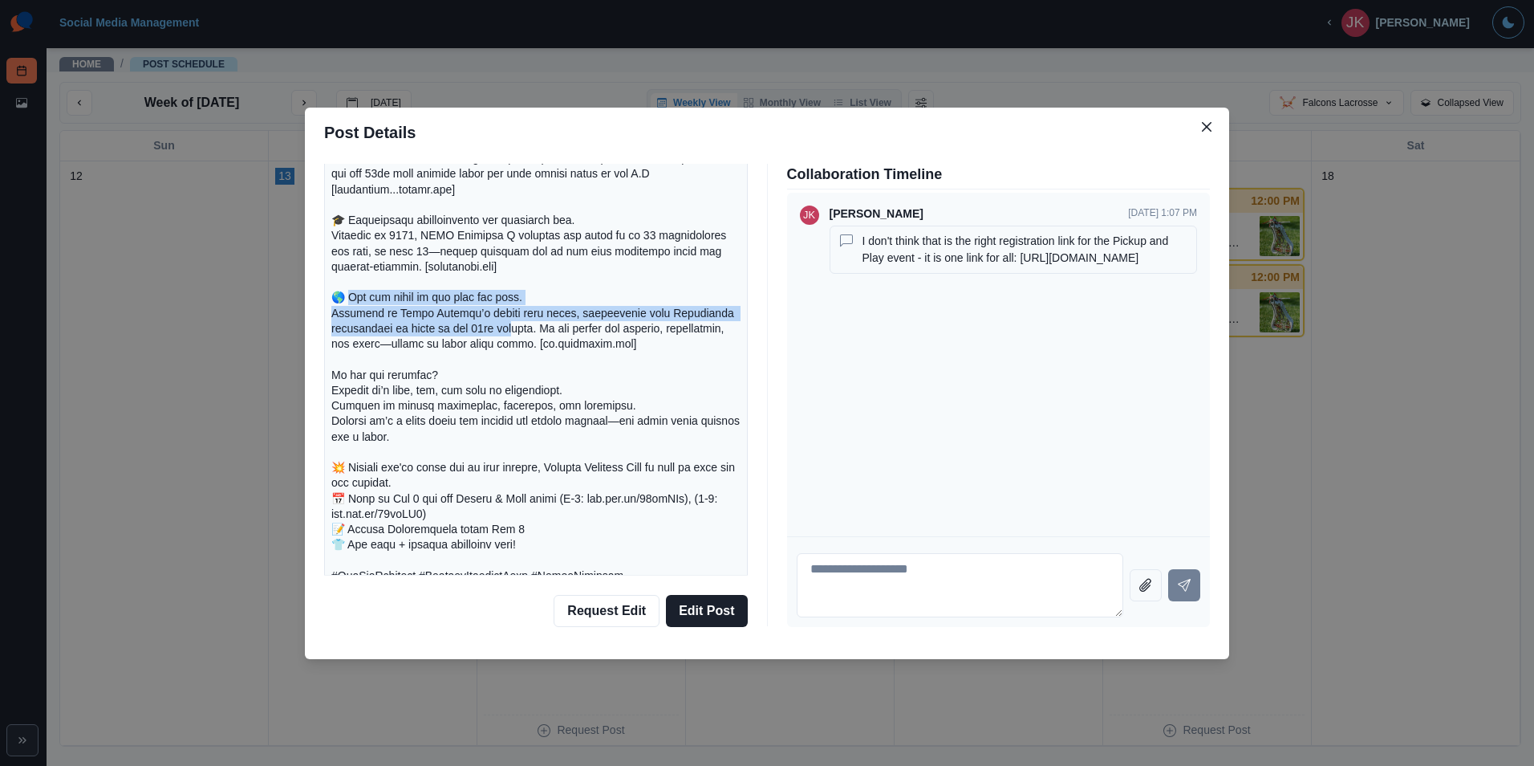
drag, startPoint x: 350, startPoint y: 296, endPoint x: 511, endPoint y: 327, distance: 164.1
click at [511, 327] on p at bounding box center [535, 329] width 409 height 541
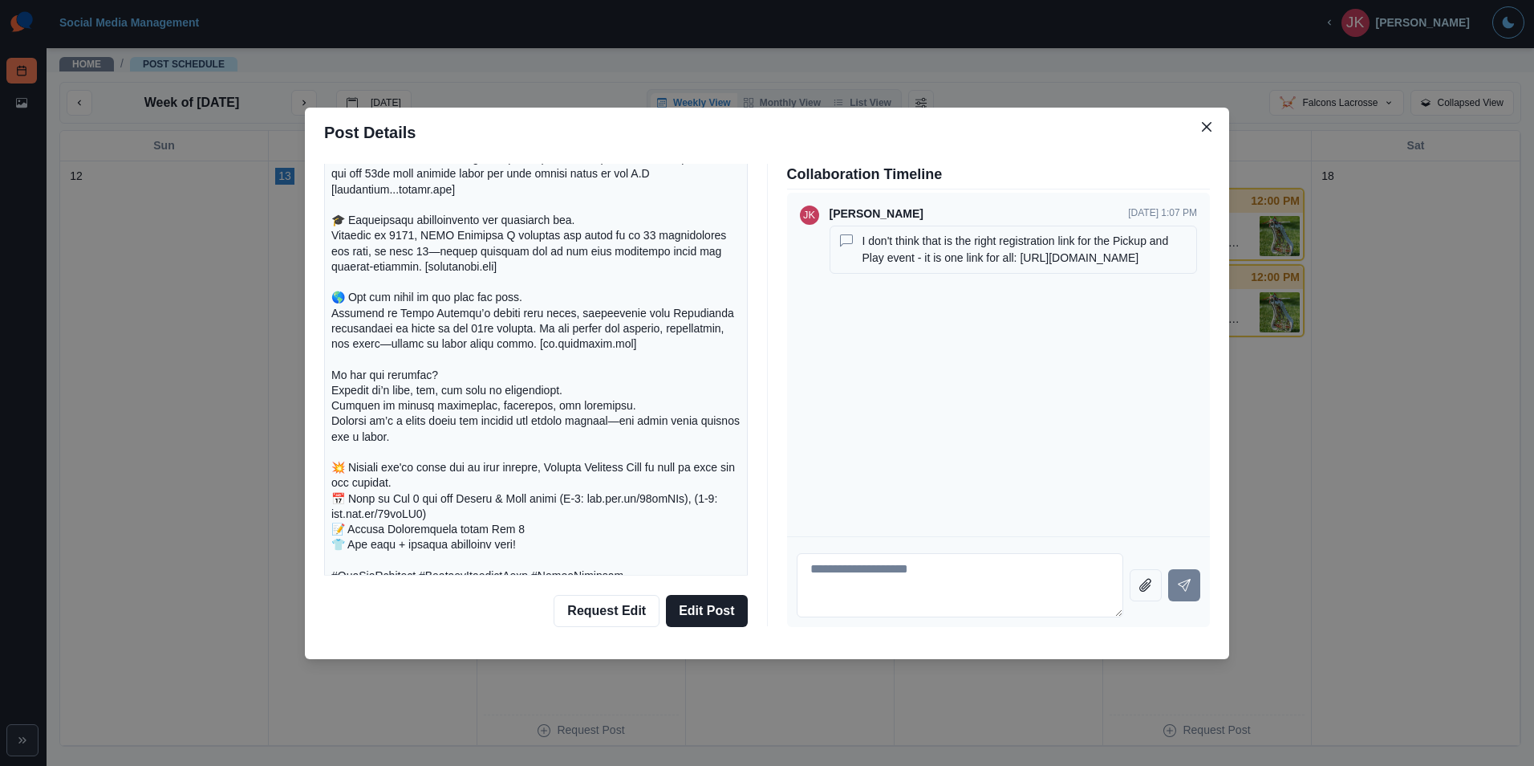
drag, startPoint x: 511, startPoint y: 327, endPoint x: 434, endPoint y: 417, distance: 119.0
click at [432, 407] on p at bounding box center [535, 329] width 409 height 541
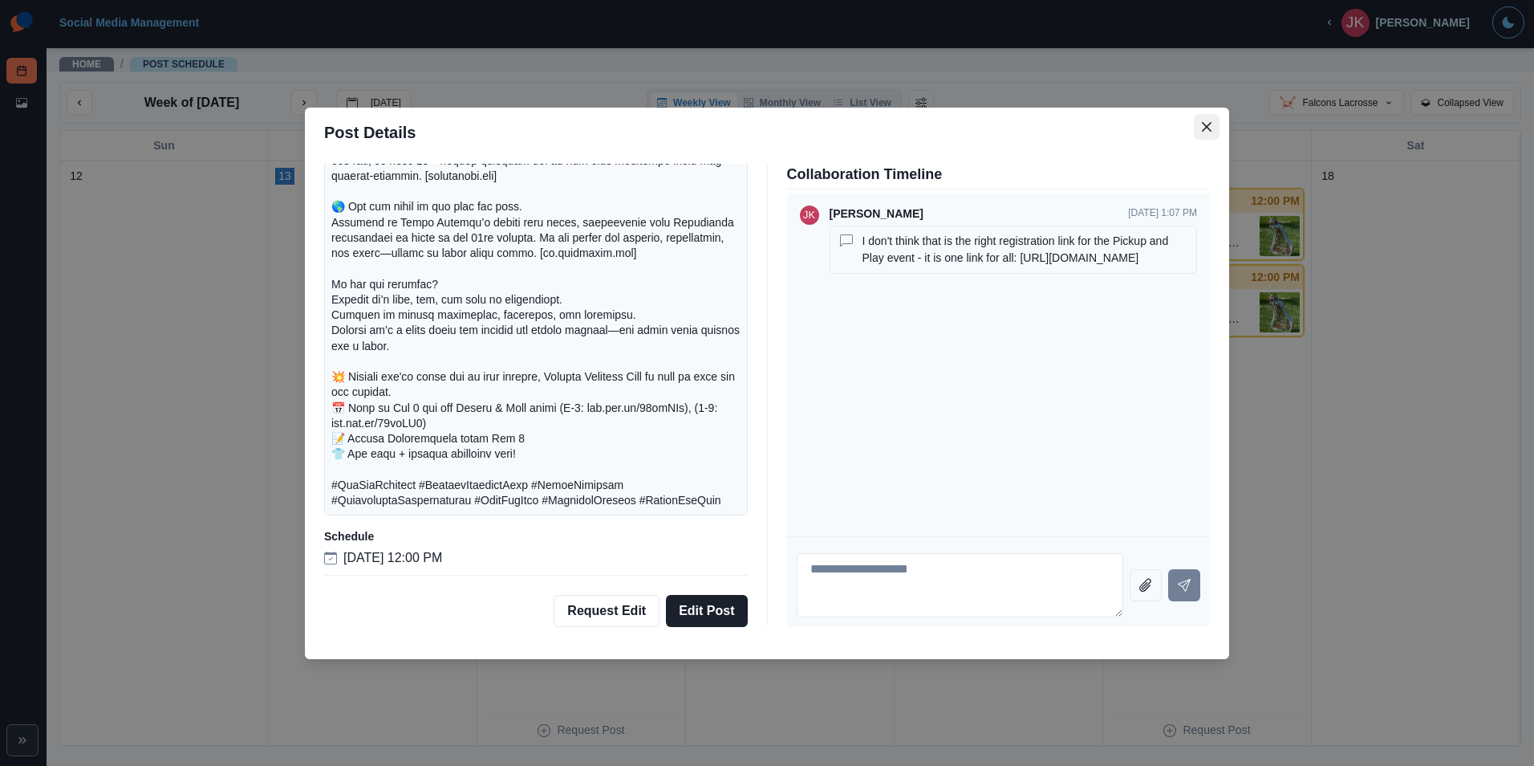
click at [1209, 129] on icon "Close" at bounding box center [1207, 126] width 10 height 10
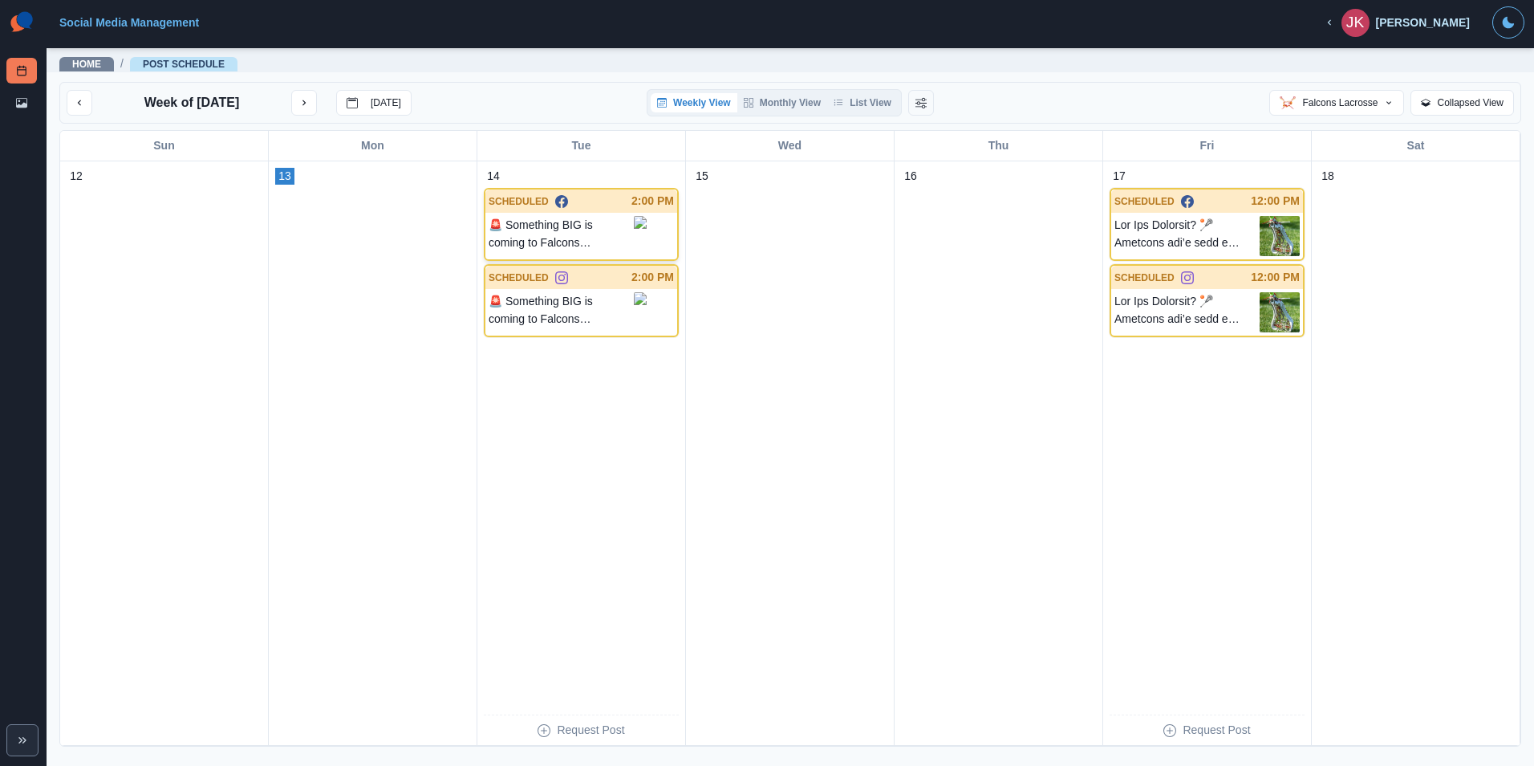
click at [575, 221] on p "🚨 Something BIG is coming to Falcons Lacrosse... 🚨 We’ve been busy behind the s…" at bounding box center [561, 234] width 145 height 36
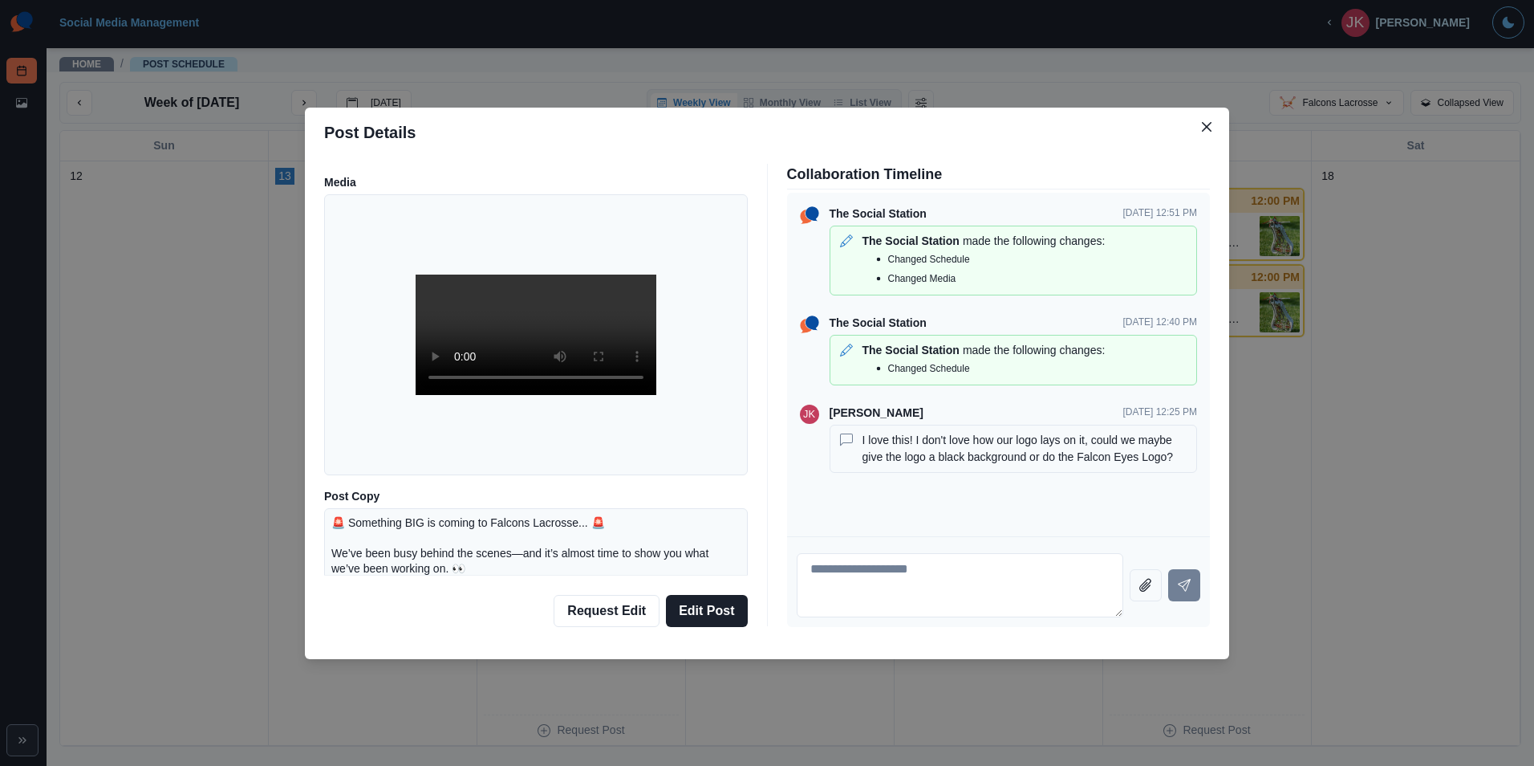
scroll to position [0, 0]
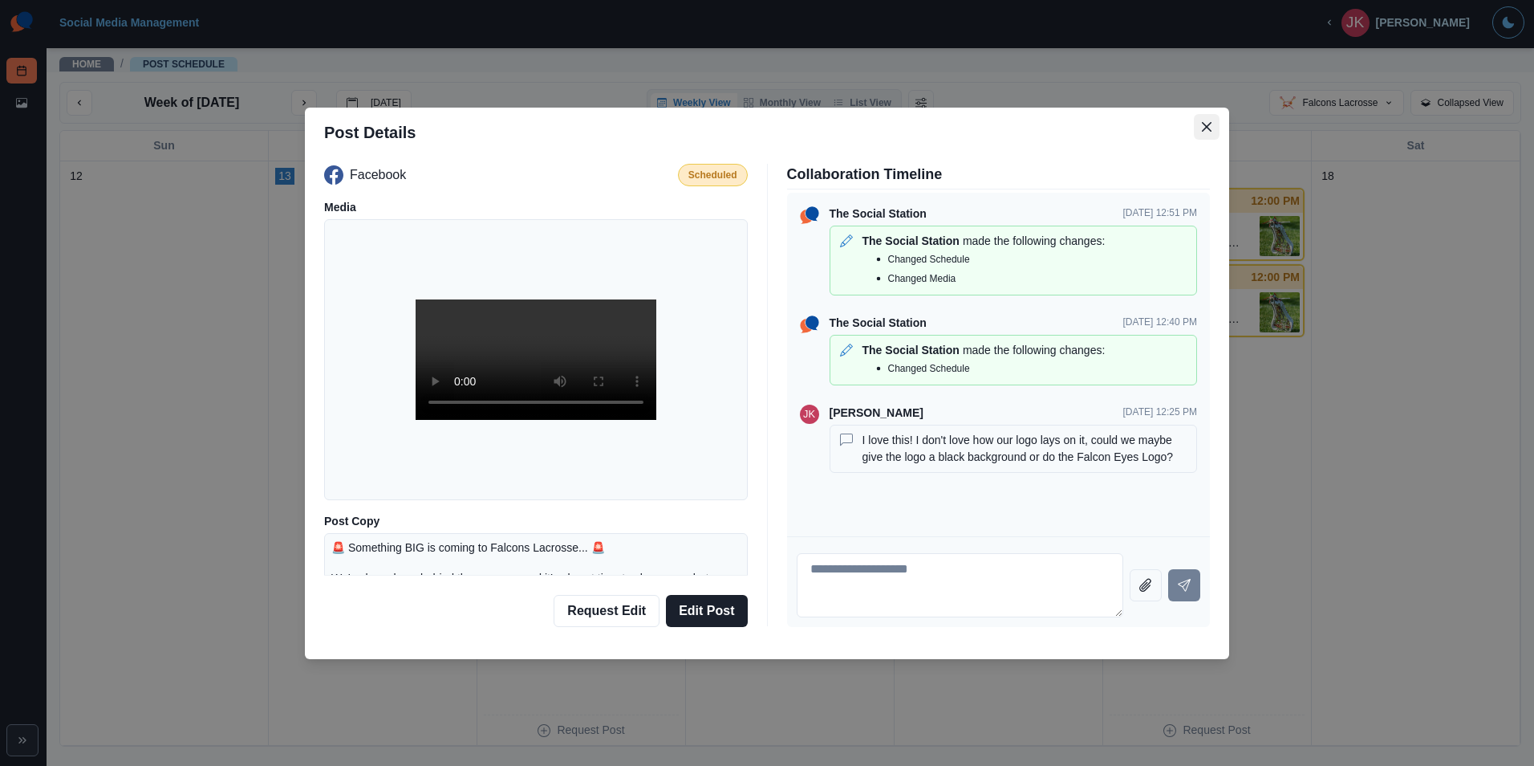
click at [1204, 126] on icon "Close" at bounding box center [1207, 127] width 10 height 10
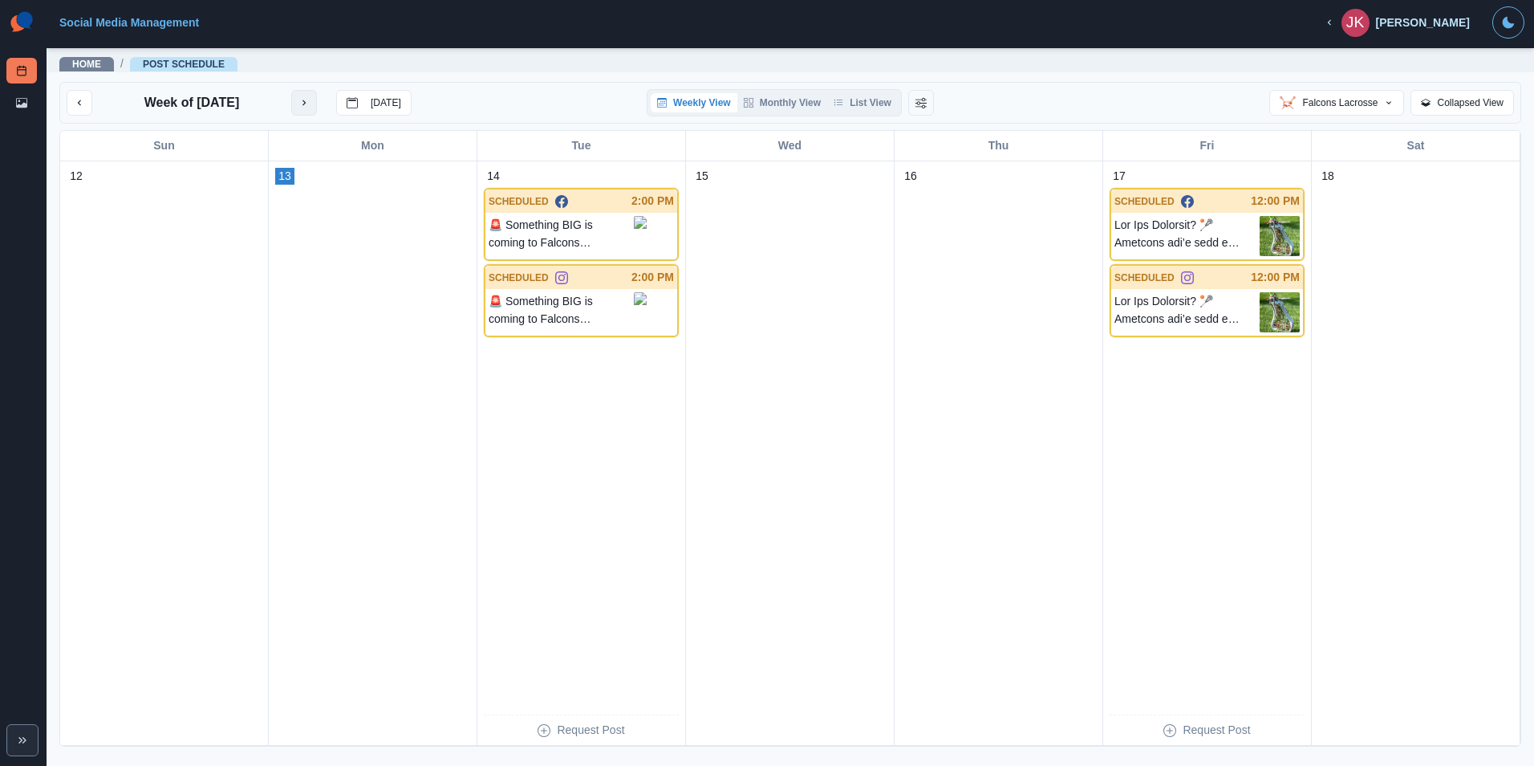
click at [315, 109] on button "next month" at bounding box center [304, 103] width 26 height 26
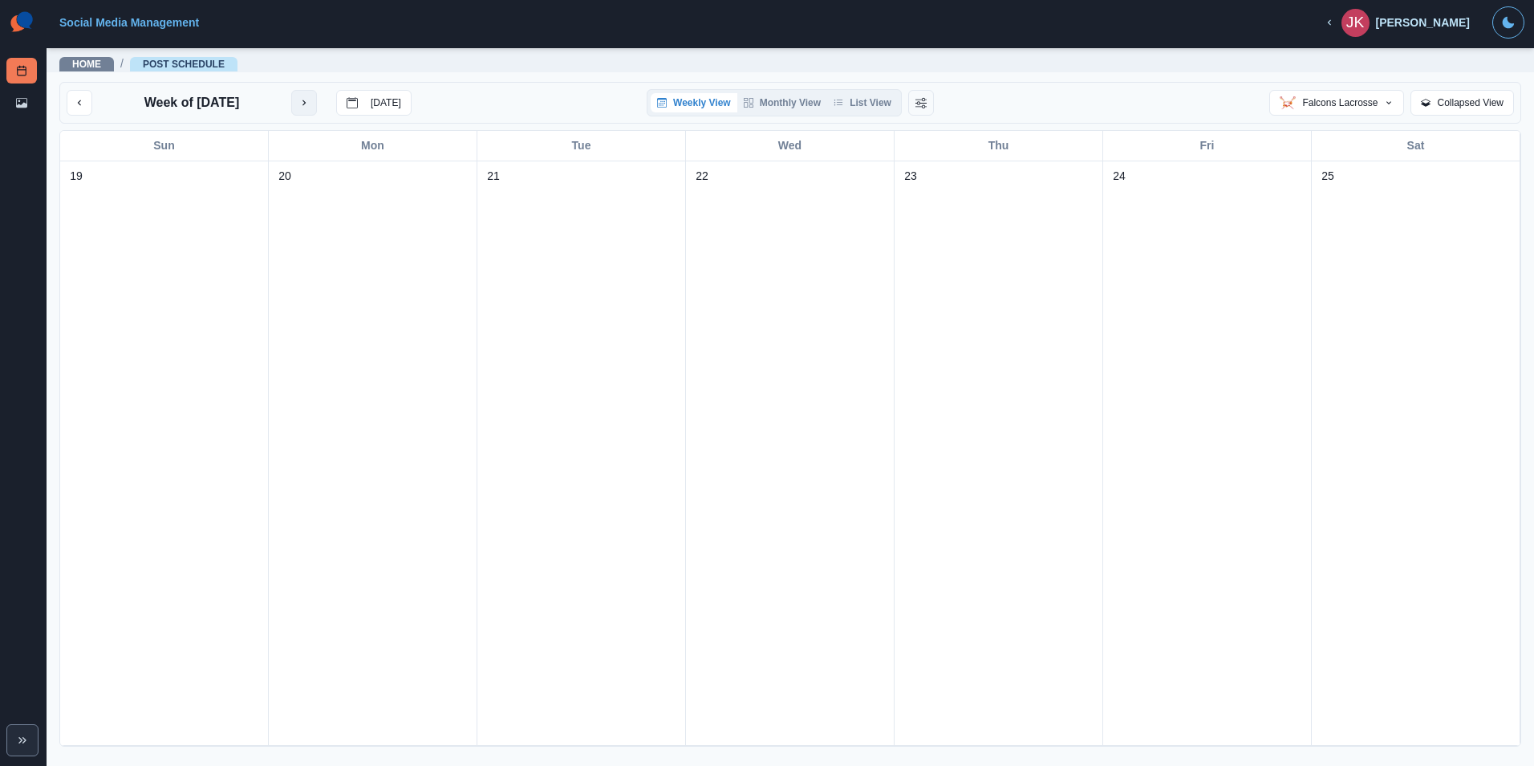
click at [315, 109] on button "next month" at bounding box center [304, 103] width 26 height 26
click at [313, 109] on button "next month" at bounding box center [304, 103] width 26 height 26
click at [72, 108] on button "previous month" at bounding box center [80, 103] width 26 height 26
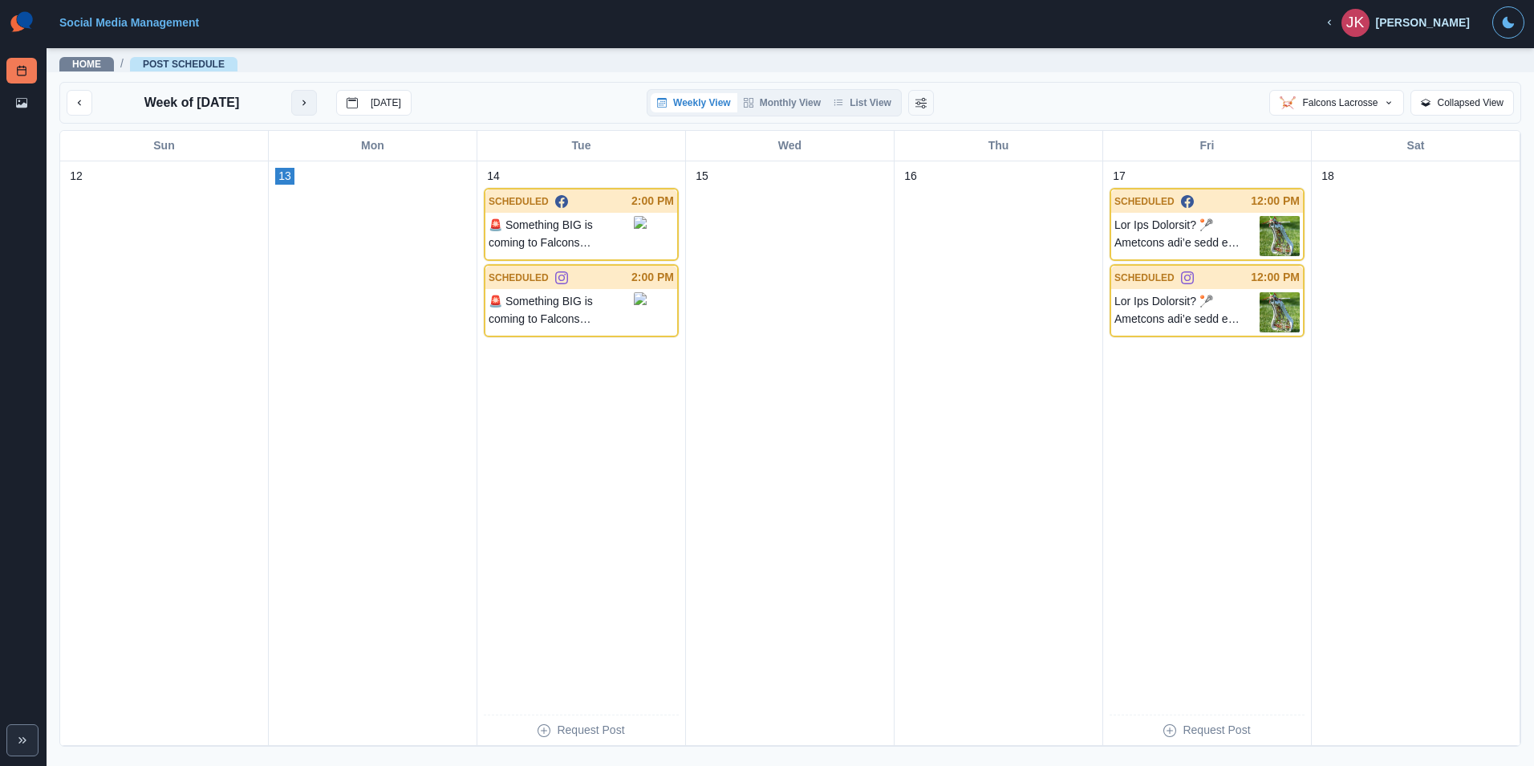
click at [303, 104] on icon "next month" at bounding box center [304, 102] width 11 height 11
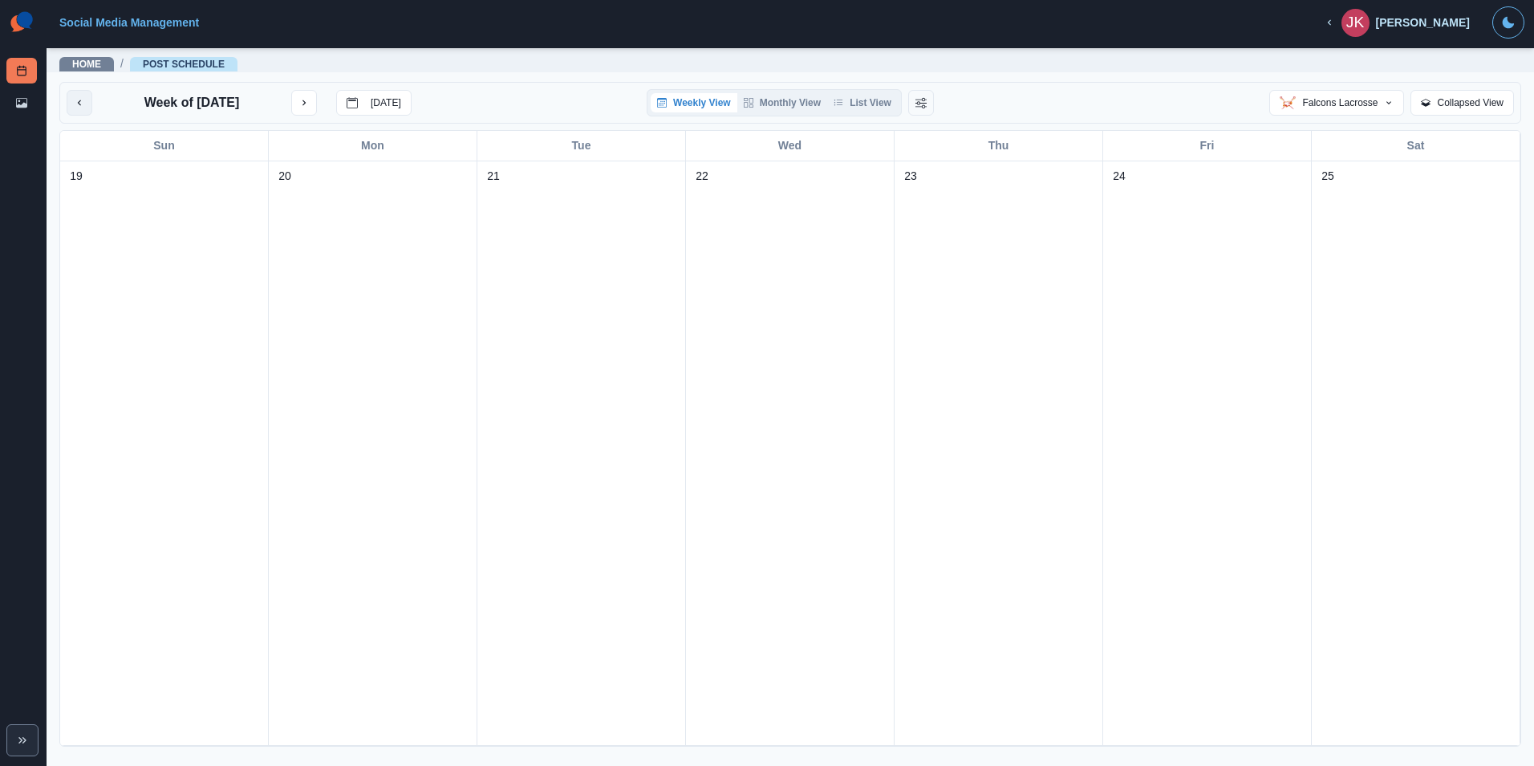
click at [83, 106] on icon "previous month" at bounding box center [79, 102] width 11 height 11
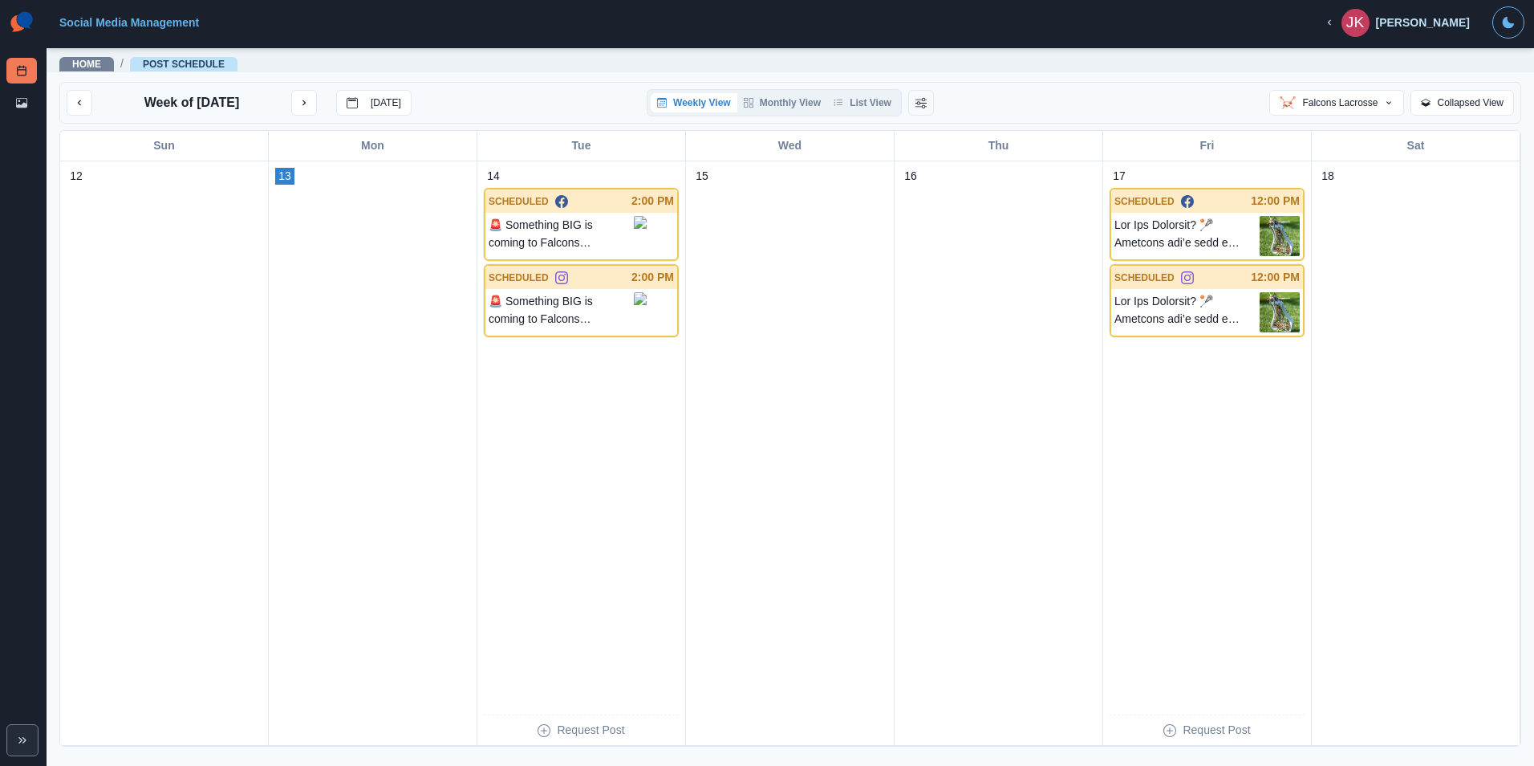
click at [286, 103] on div "Week of October 13, 2025 Today" at bounding box center [239, 103] width 345 height 26
click at [301, 104] on icon "next month" at bounding box center [304, 102] width 11 height 11
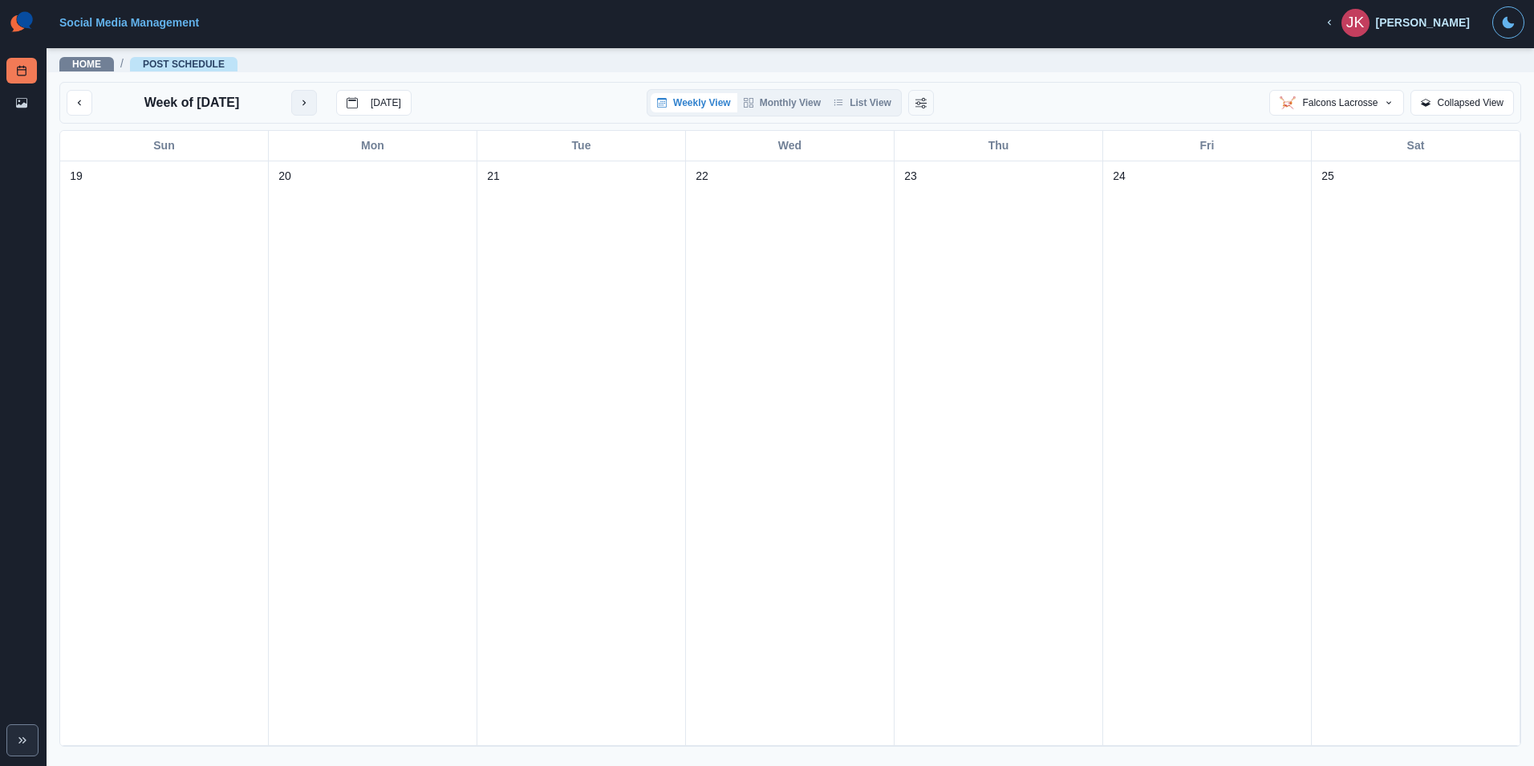
click at [301, 104] on icon "next month" at bounding box center [304, 102] width 11 height 11
click at [301, 104] on button "next month" at bounding box center [304, 103] width 26 height 26
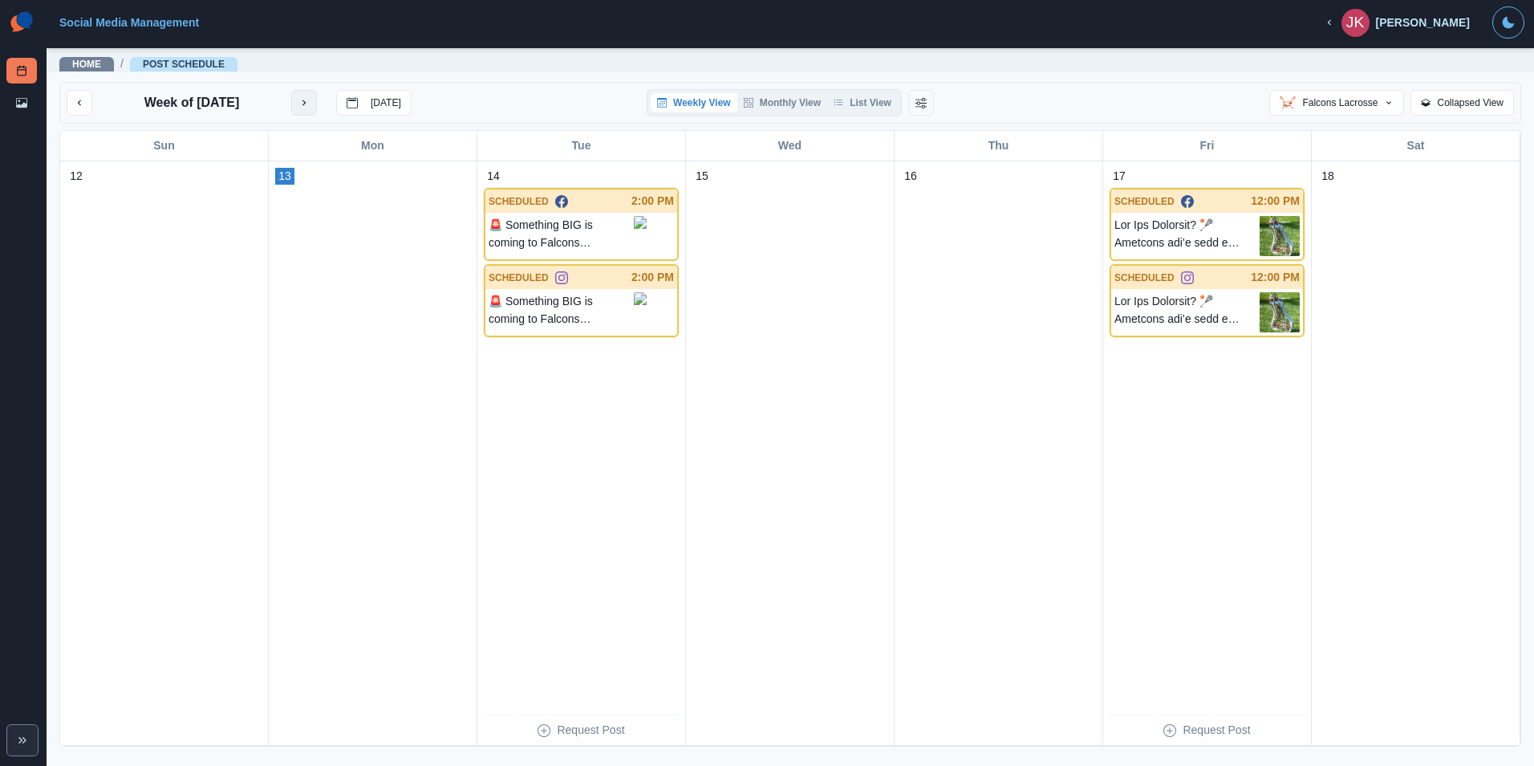
click at [313, 108] on button "next month" at bounding box center [304, 103] width 26 height 26
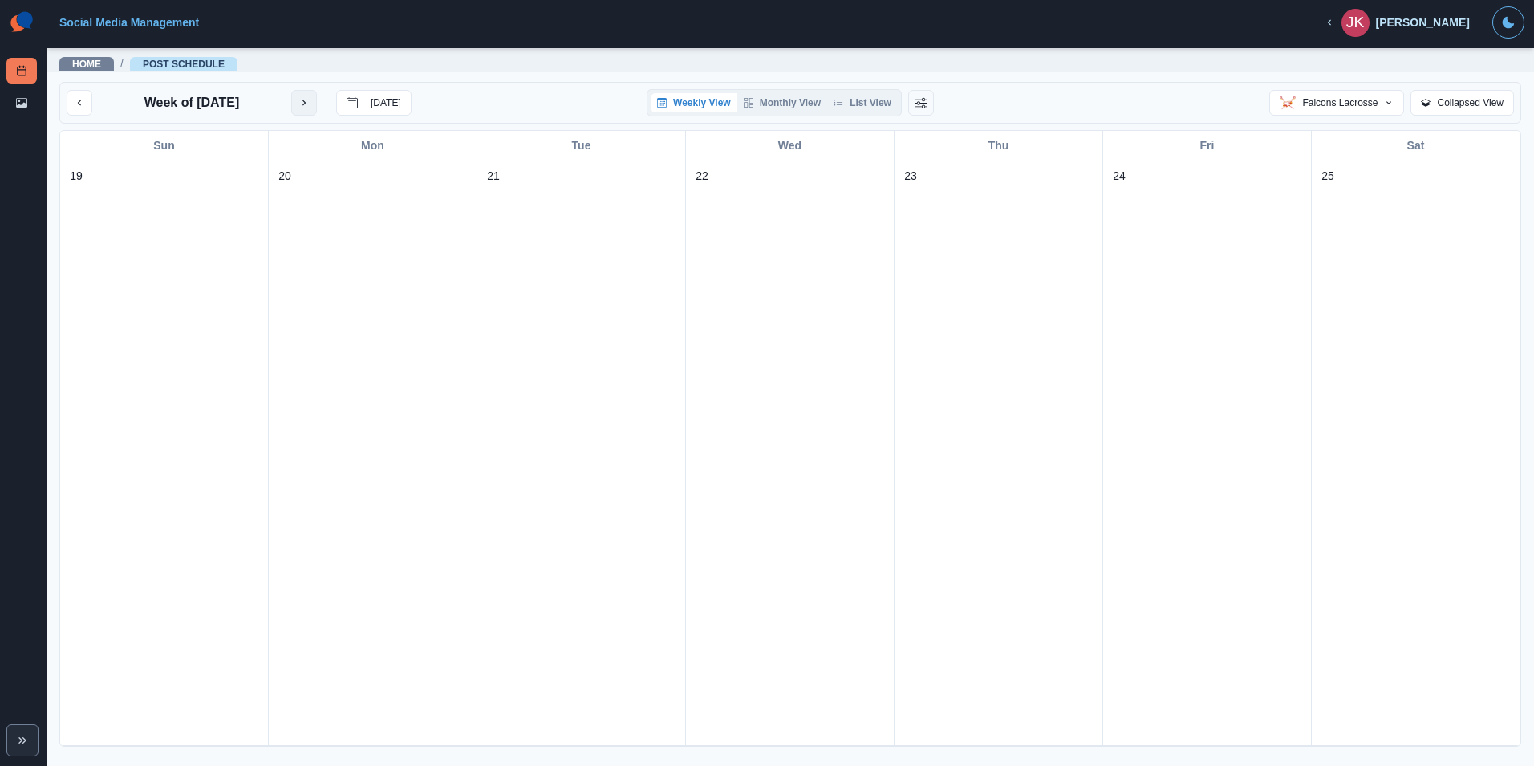
click at [311, 108] on button "next month" at bounding box center [304, 103] width 26 height 26
click at [307, 108] on button "next month" at bounding box center [304, 103] width 26 height 26
